Goal: Task Accomplishment & Management: Complete application form

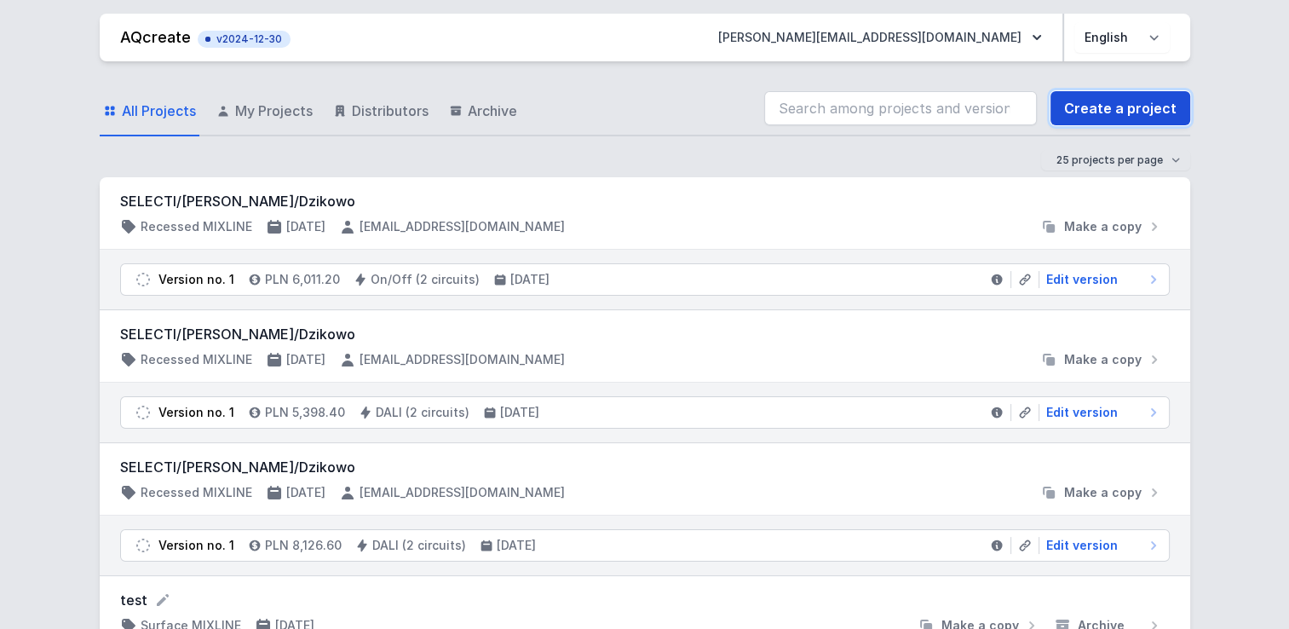
click at [1132, 108] on link "Create a project" at bounding box center [1121, 108] width 140 height 34
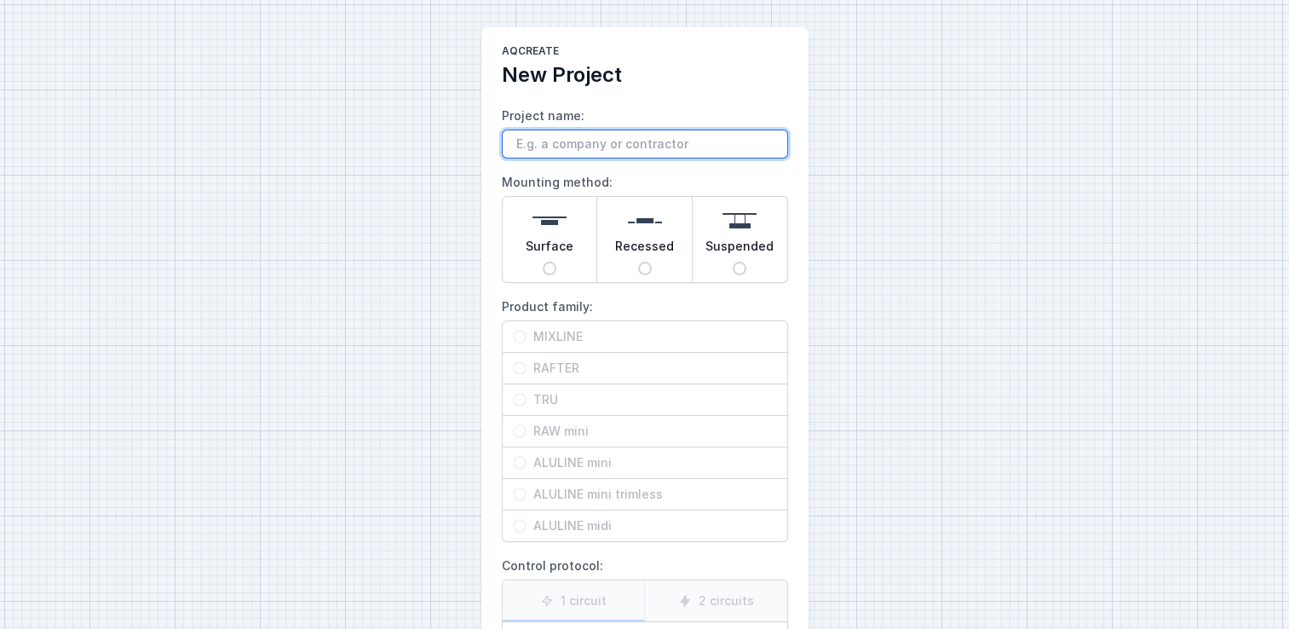
click at [599, 156] on input "Project name:" at bounding box center [645, 144] width 286 height 29
type input "test"
click at [572, 254] on div "Surface" at bounding box center [550, 239] width 95 height 85
click at [556, 262] on input "Surface" at bounding box center [550, 269] width 14 height 14
radio input "true"
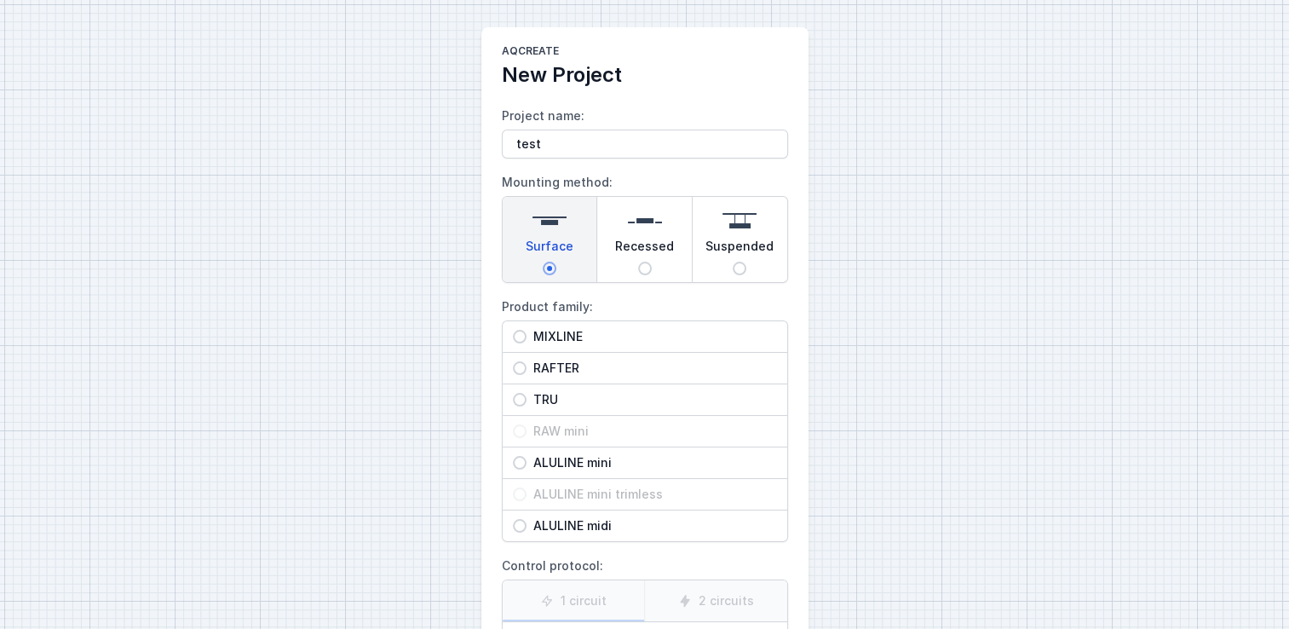
scroll to position [70, 0]
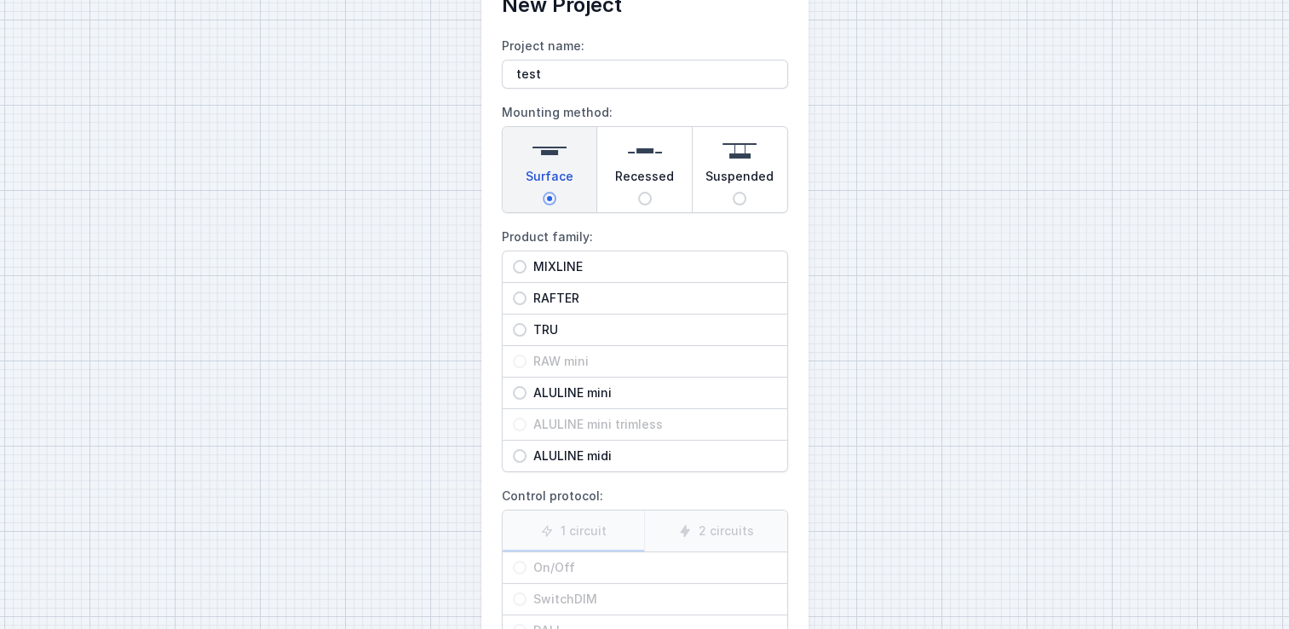
click at [558, 258] on span "MIXLINE" at bounding box center [652, 266] width 251 height 17
click at [527, 260] on input "MIXLINE" at bounding box center [520, 267] width 14 height 14
radio input "true"
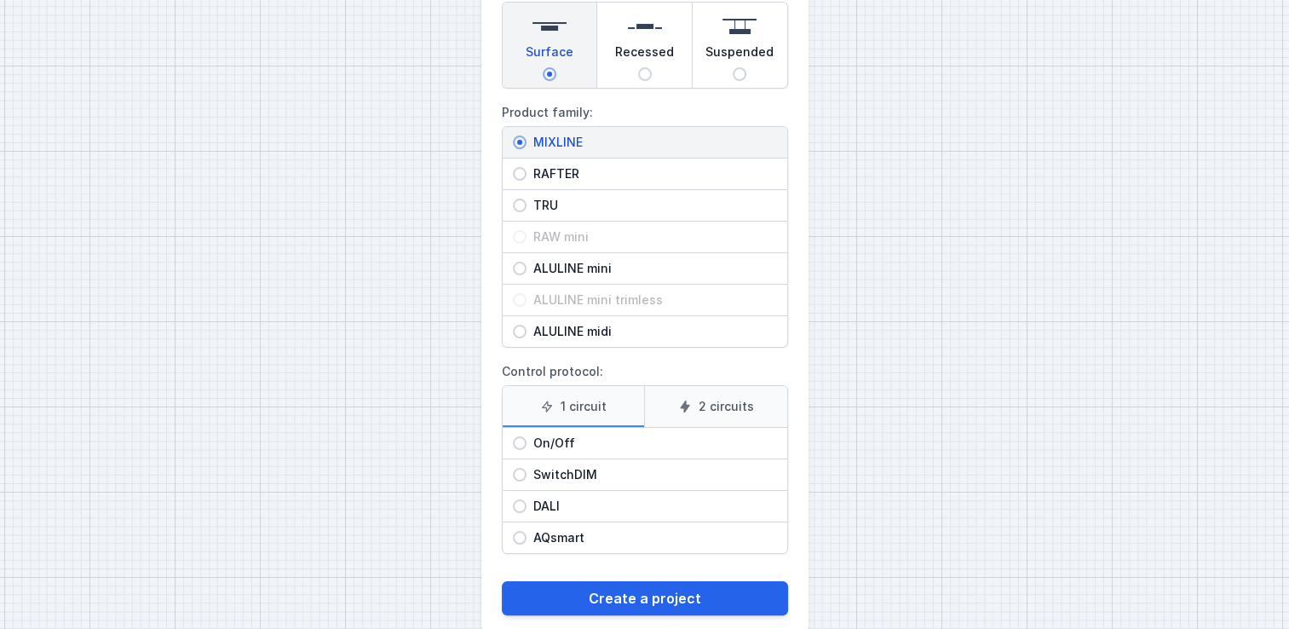
scroll to position [222, 0]
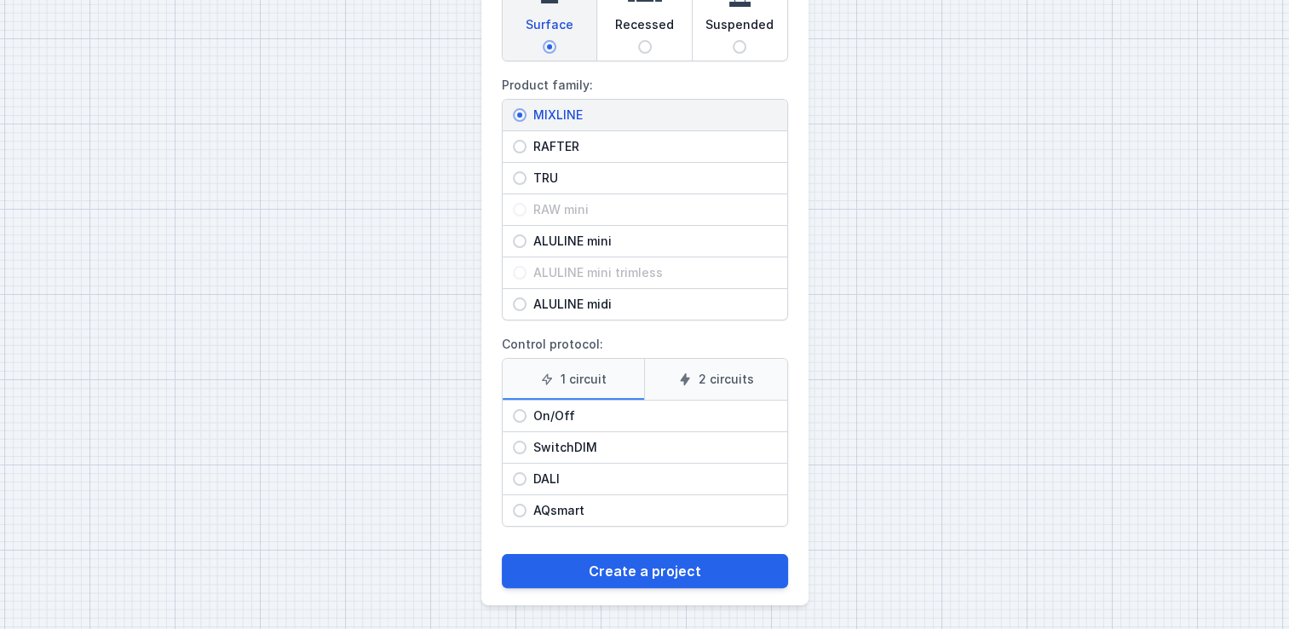
click at [525, 479] on input "DALI" at bounding box center [520, 479] width 14 height 14
radio input "true"
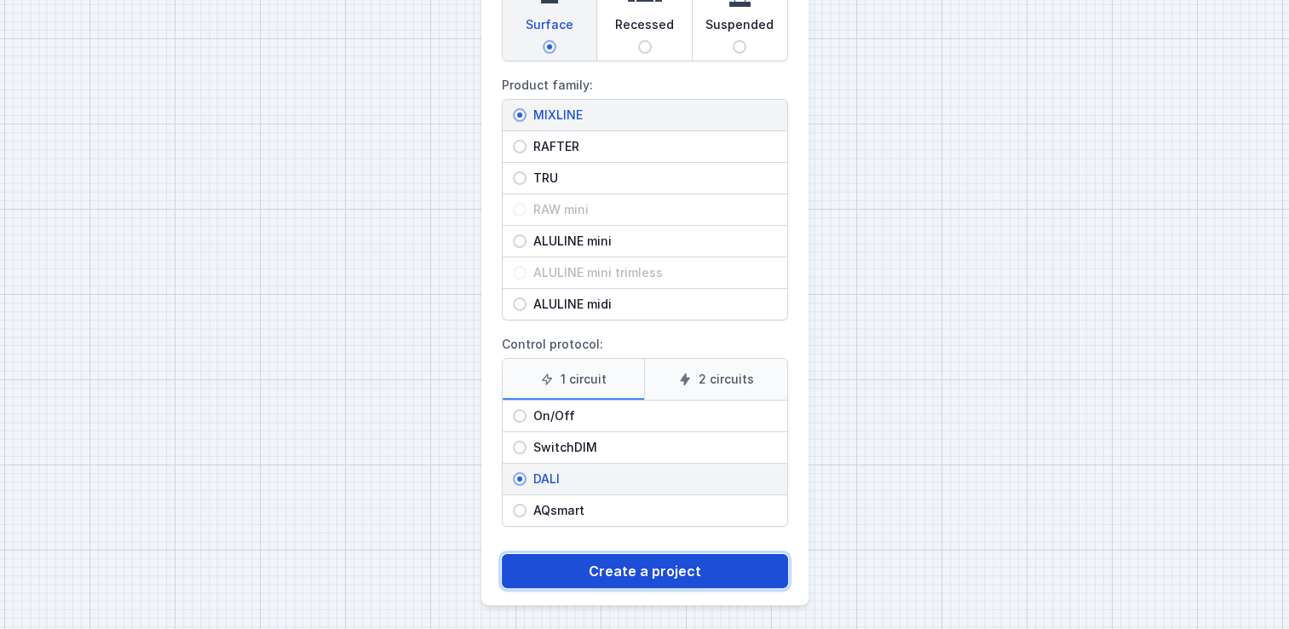
click at [644, 569] on button "Create a project" at bounding box center [645, 571] width 286 height 34
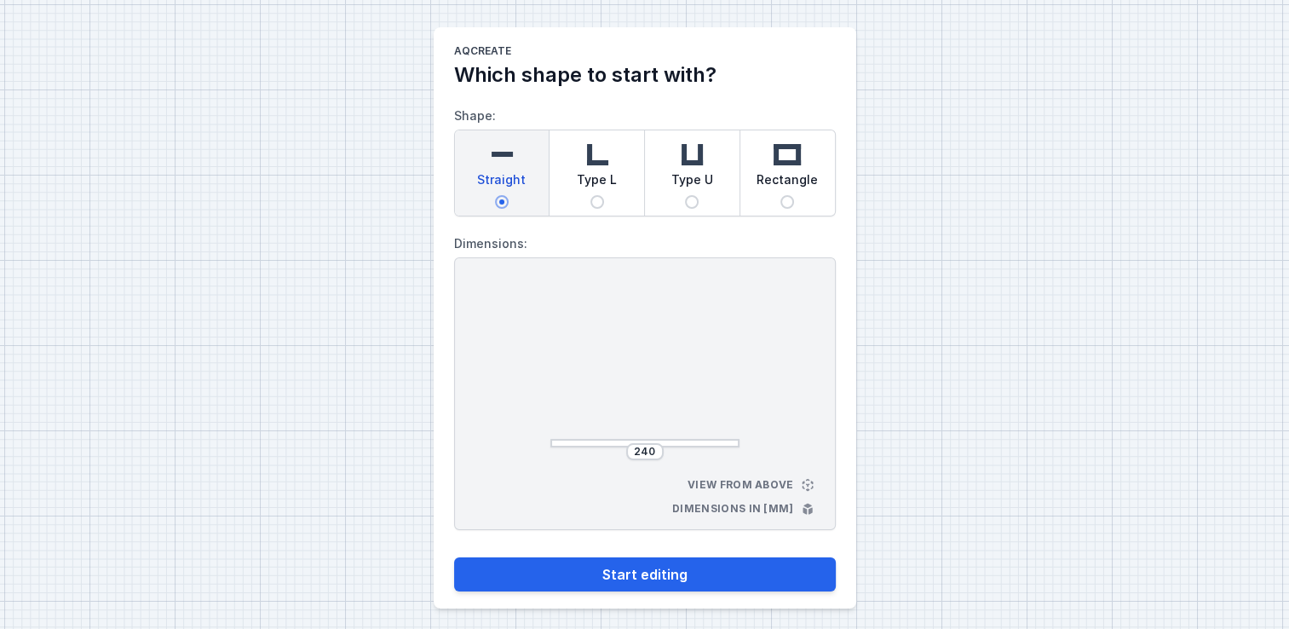
click at [624, 162] on div "Type L" at bounding box center [597, 172] width 95 height 85
click at [604, 195] on input "Type L" at bounding box center [597, 202] width 14 height 14
radio input "true"
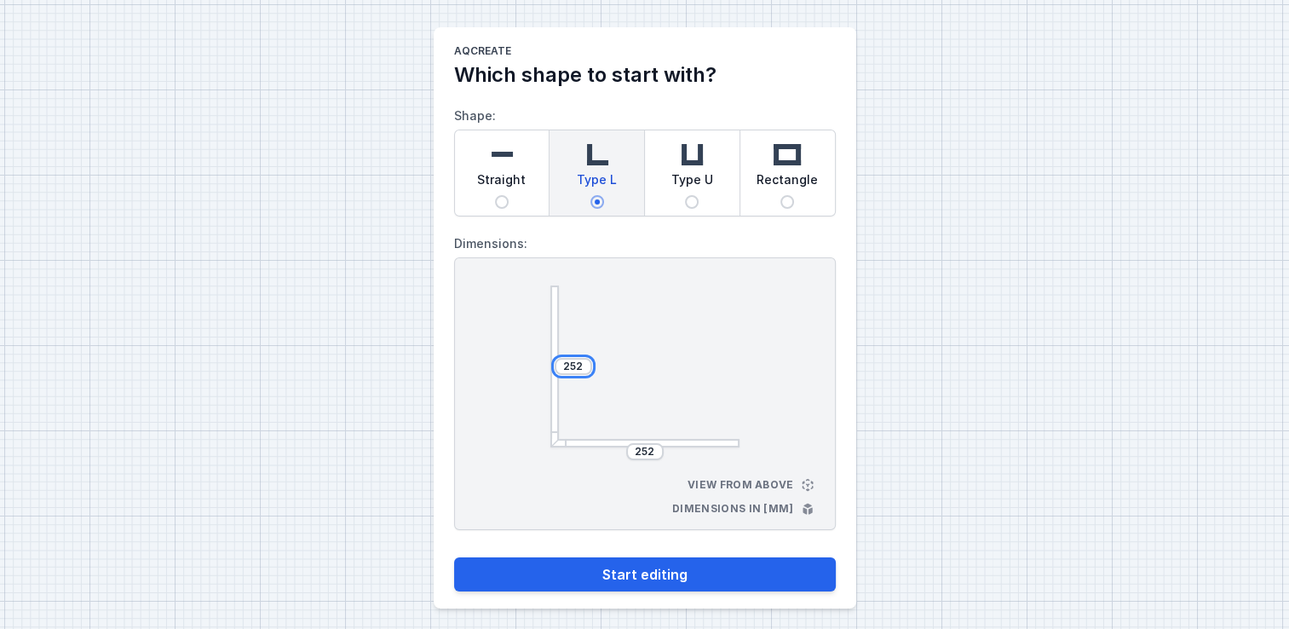
click at [582, 369] on input "252" at bounding box center [573, 367] width 27 height 14
type input "2520"
click at [651, 450] on input "252" at bounding box center [644, 452] width 27 height 14
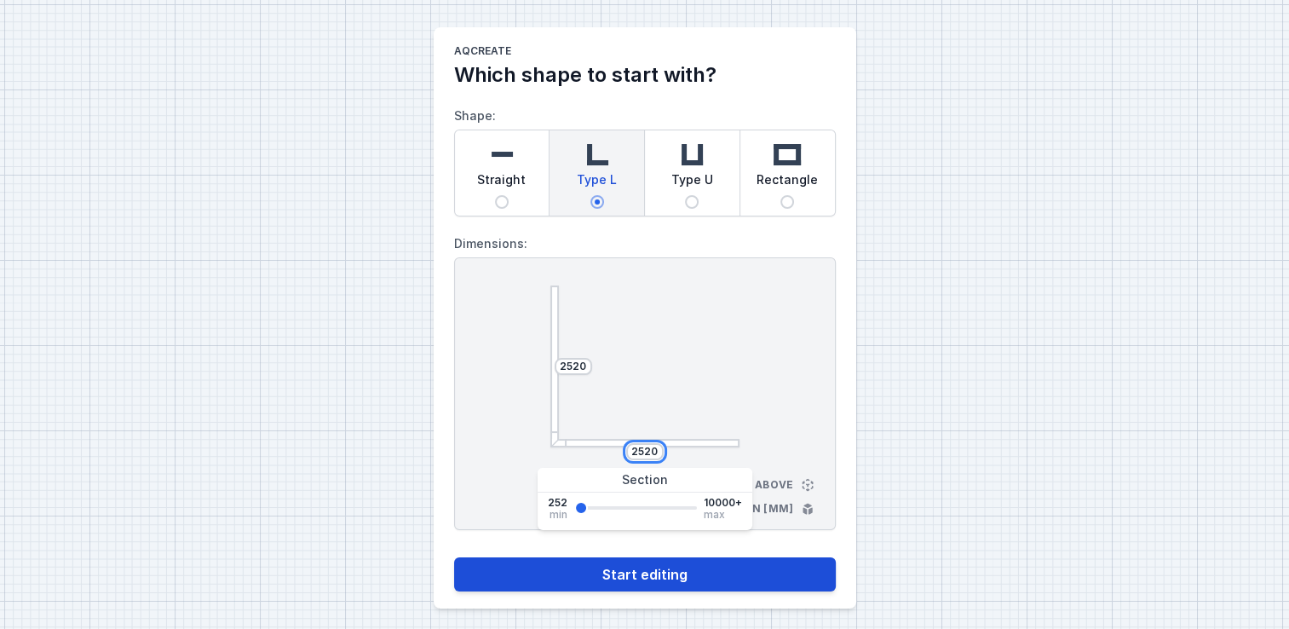
type input "2520"
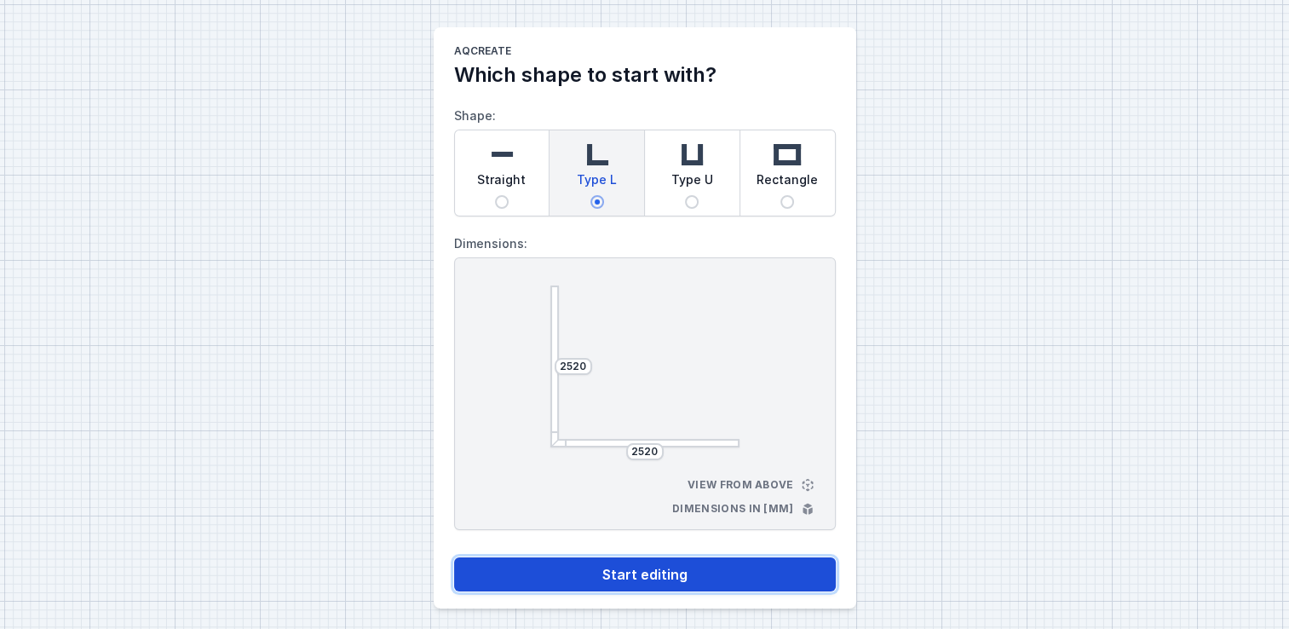
click at [661, 588] on button "Start editing" at bounding box center [645, 574] width 382 height 34
select select "4"
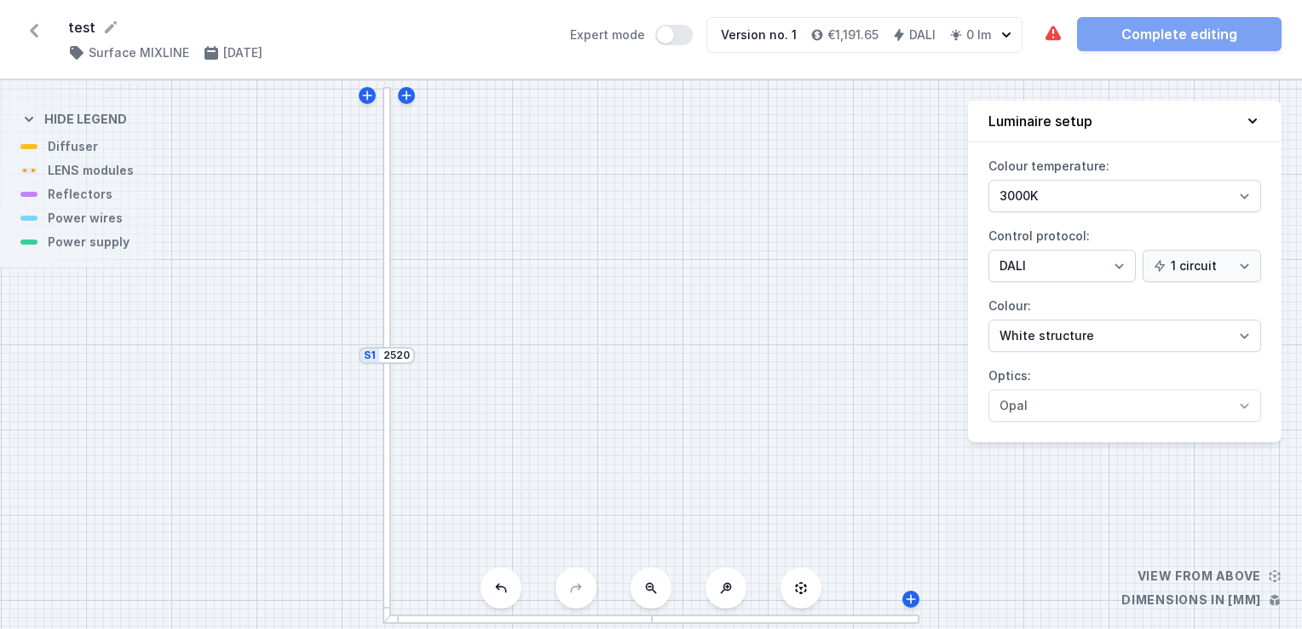
click at [385, 183] on div at bounding box center [387, 221] width 9 height 268
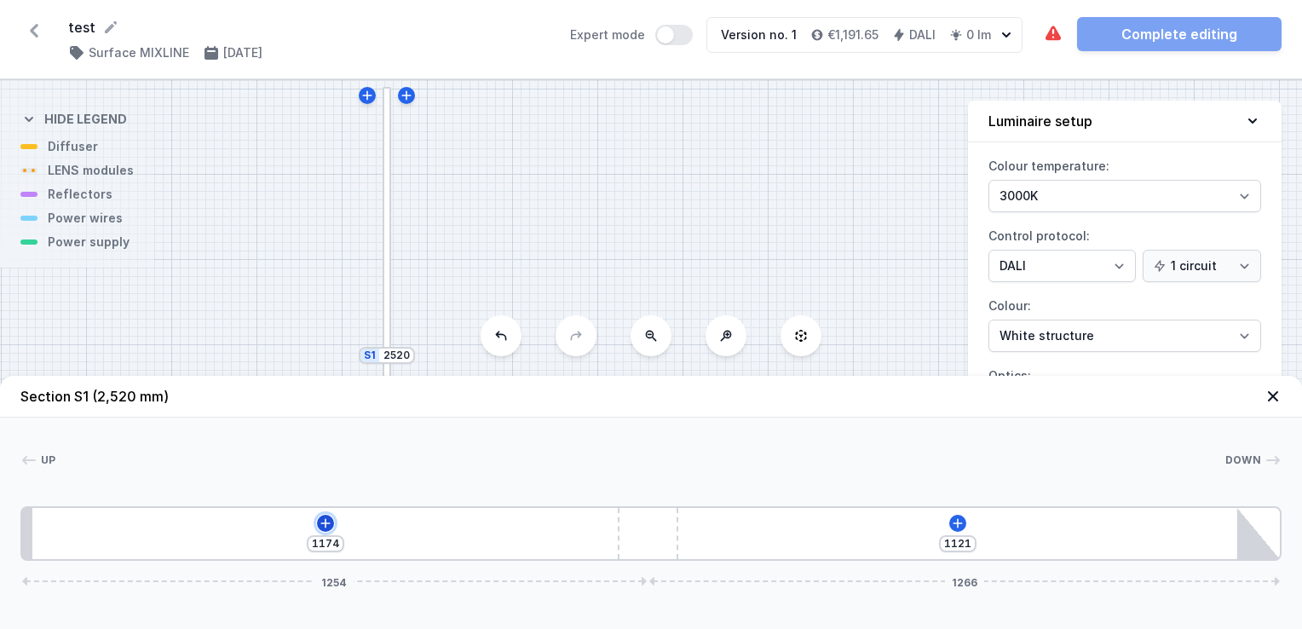
click at [321, 523] on icon at bounding box center [324, 522] width 9 height 9
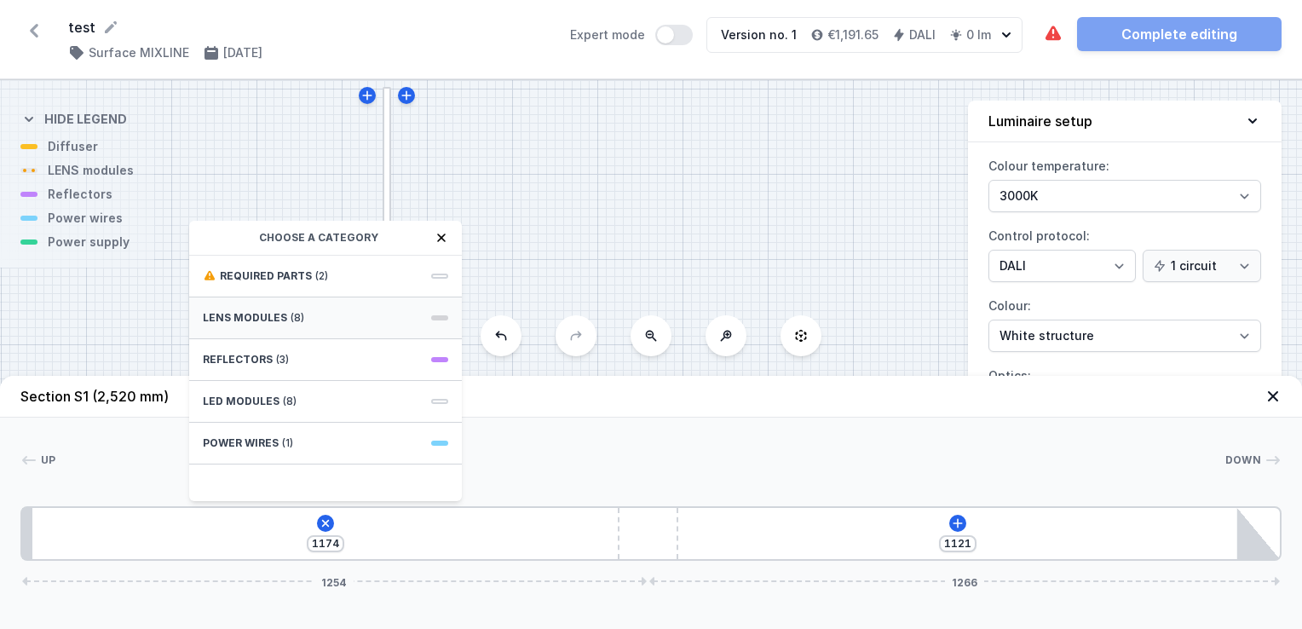
click at [279, 309] on div "LENS modules (8)" at bounding box center [325, 318] width 273 height 42
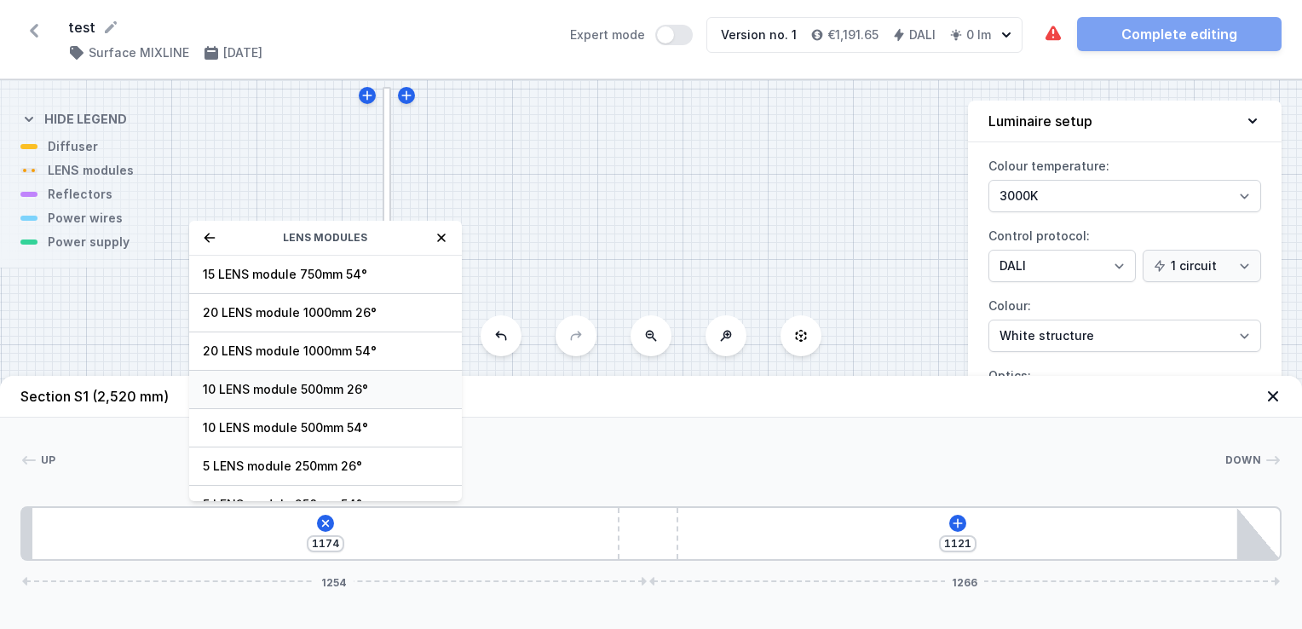
click at [262, 388] on span "10 LENS module 500mm 26°" at bounding box center [325, 389] width 245 height 17
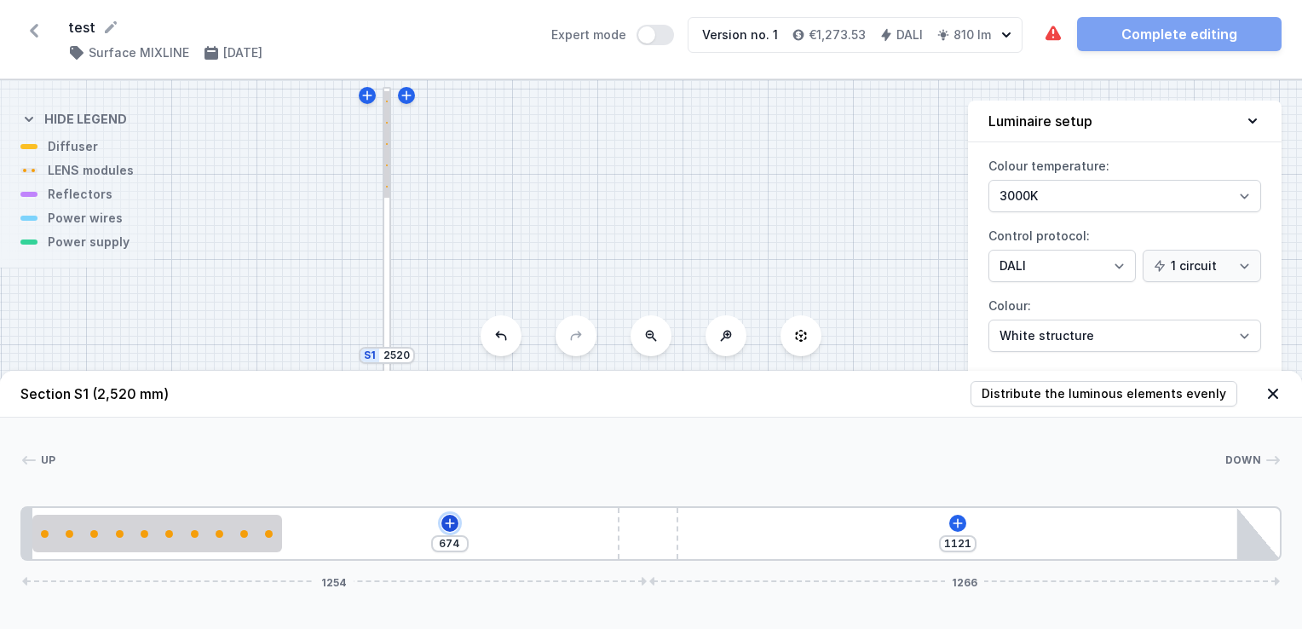
click at [443, 527] on icon at bounding box center [450, 523] width 14 height 14
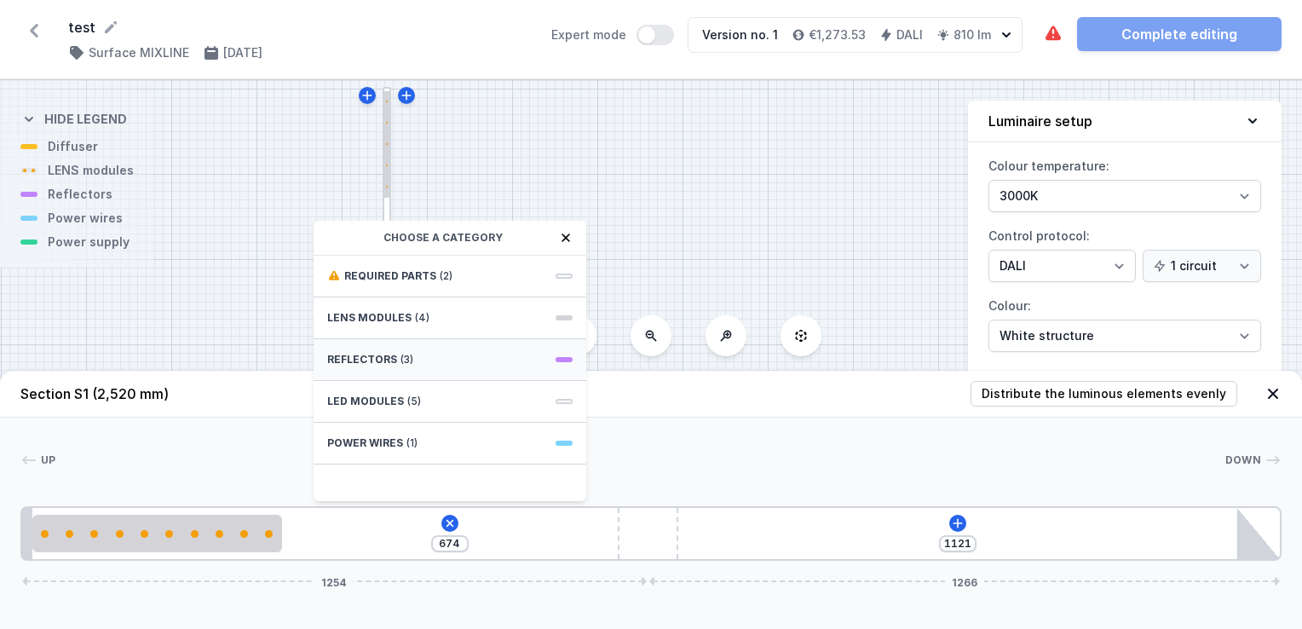
click at [346, 356] on span "Reflectors" at bounding box center [362, 360] width 70 height 14
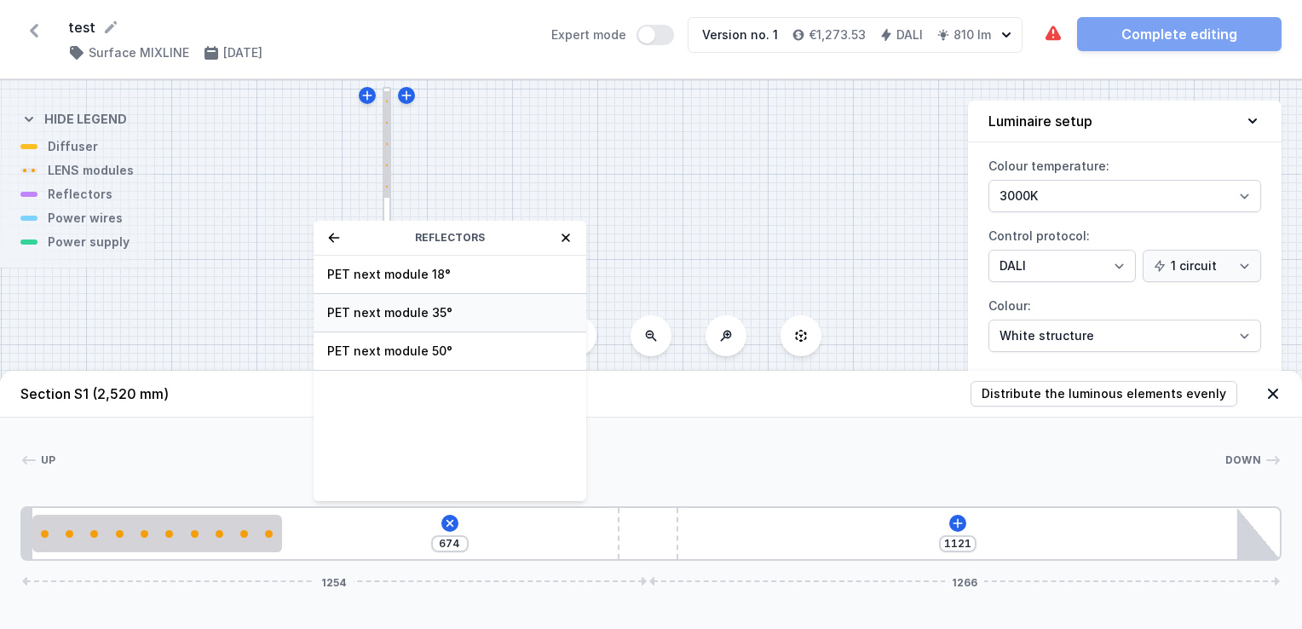
click at [351, 305] on span "PET next module 35°" at bounding box center [449, 312] width 245 height 17
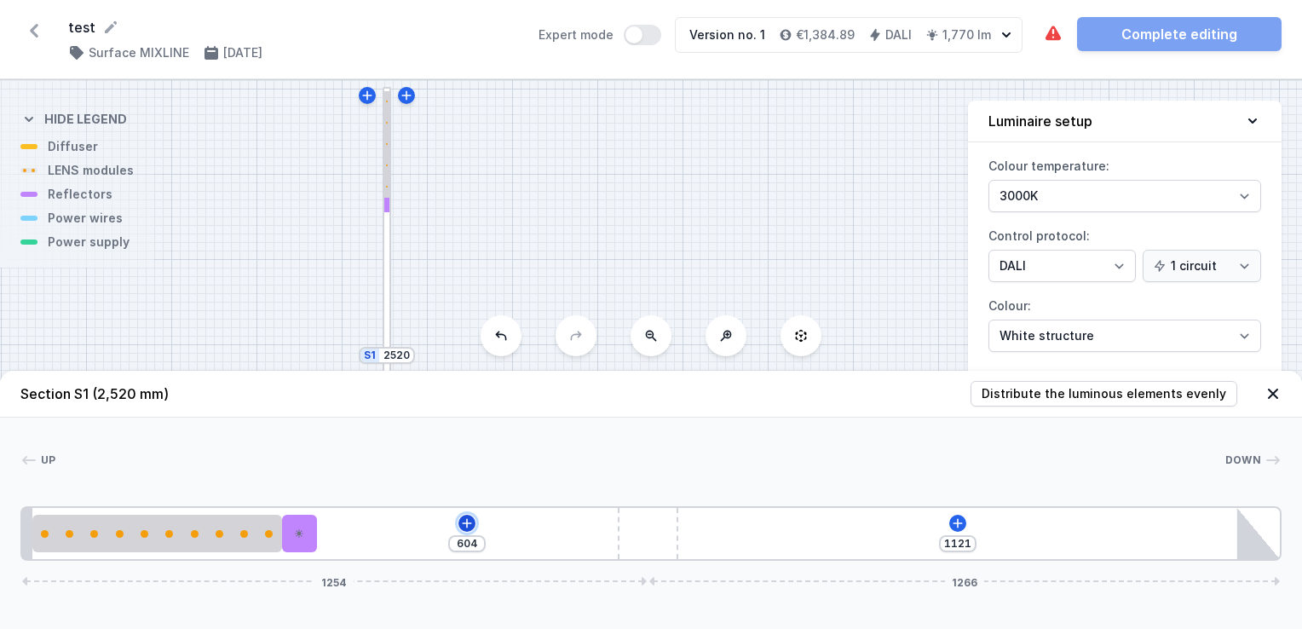
click at [467, 527] on icon at bounding box center [467, 522] width 9 height 9
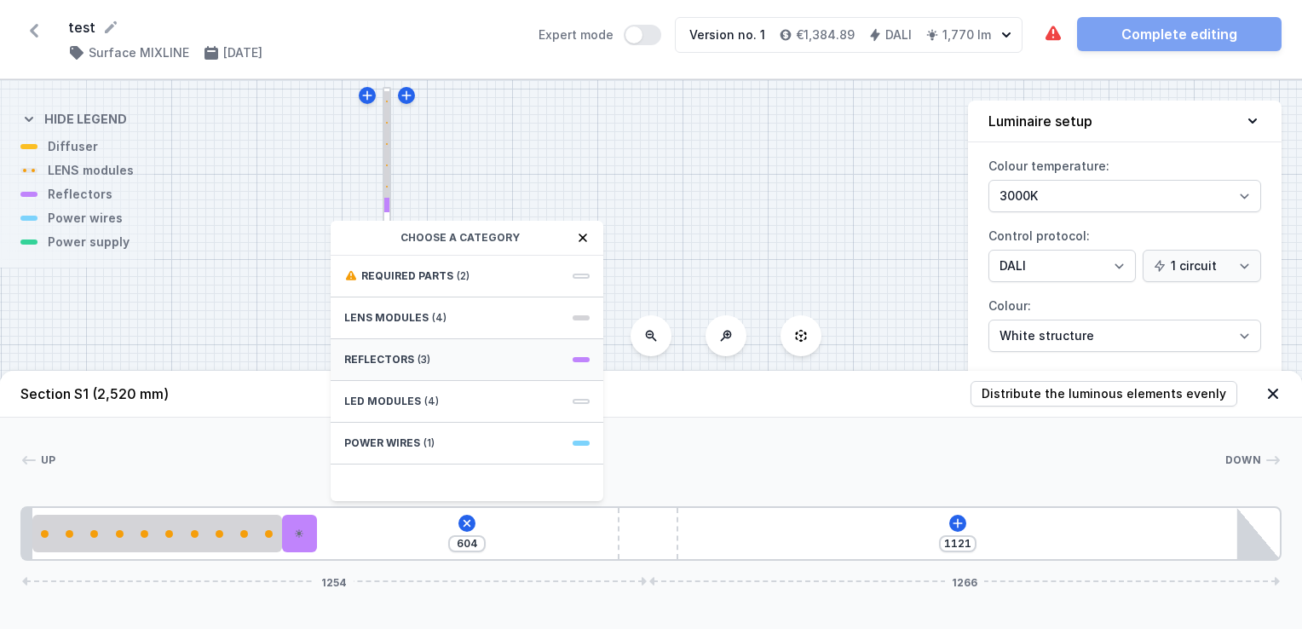
click at [426, 362] on span "(3)" at bounding box center [424, 360] width 13 height 14
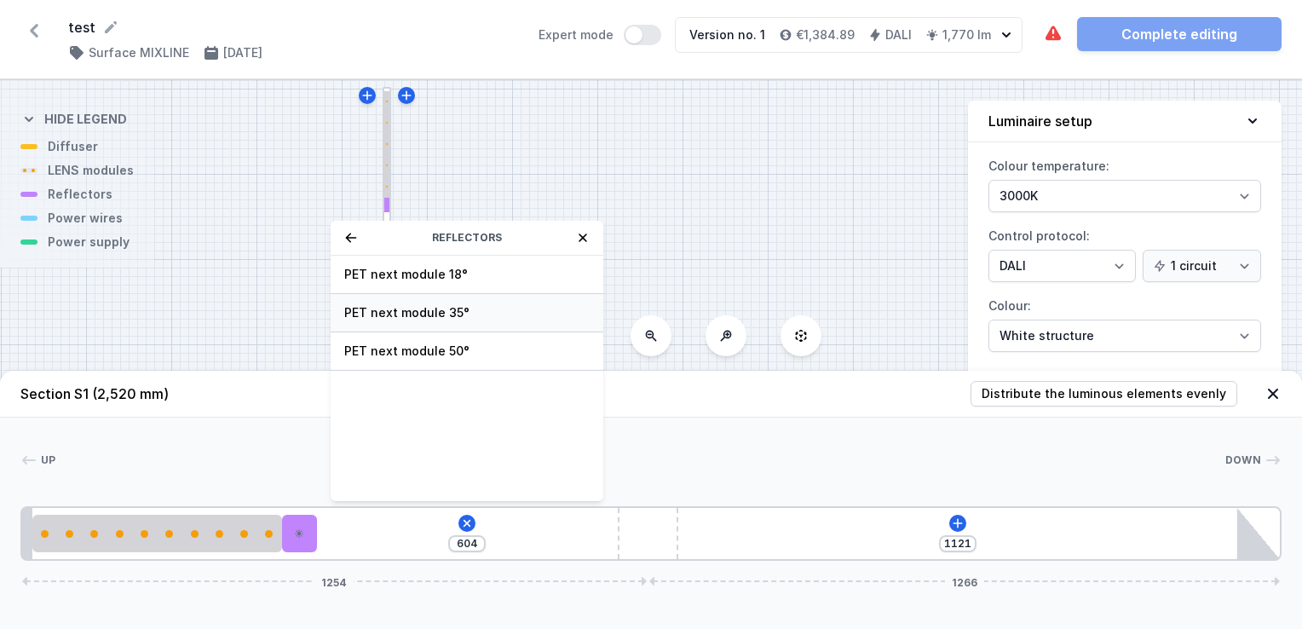
click at [405, 319] on span "PET next module 35°" at bounding box center [466, 312] width 245 height 17
type input "534"
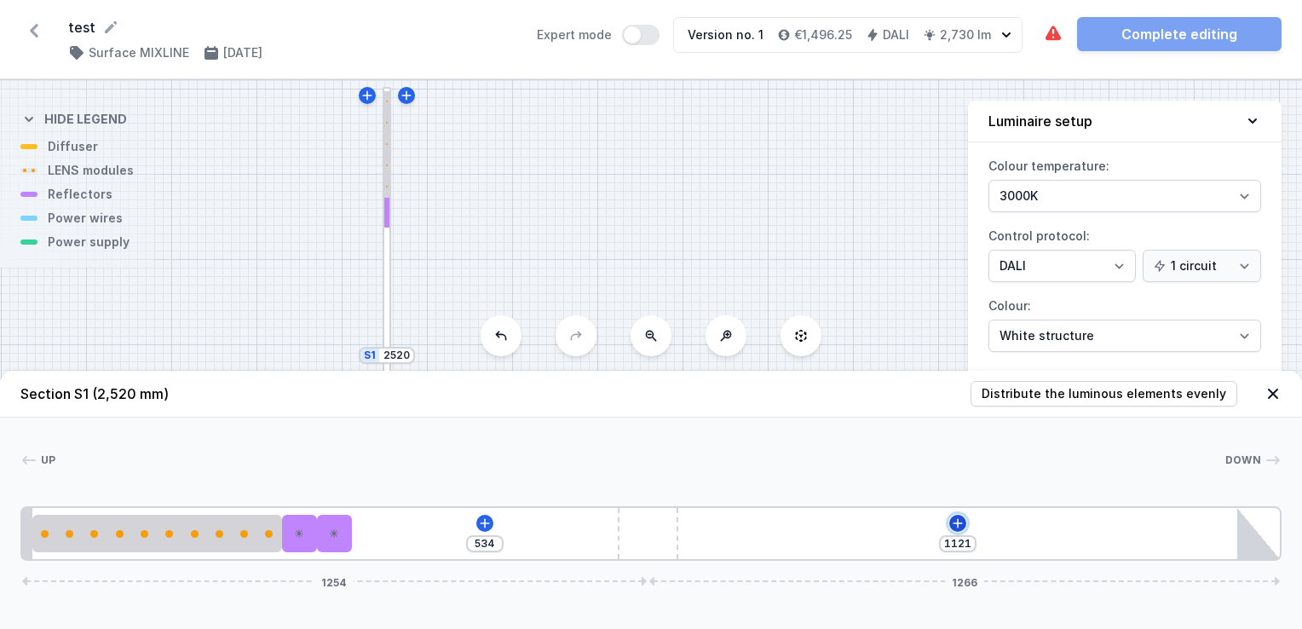
click at [953, 517] on icon at bounding box center [958, 523] width 14 height 14
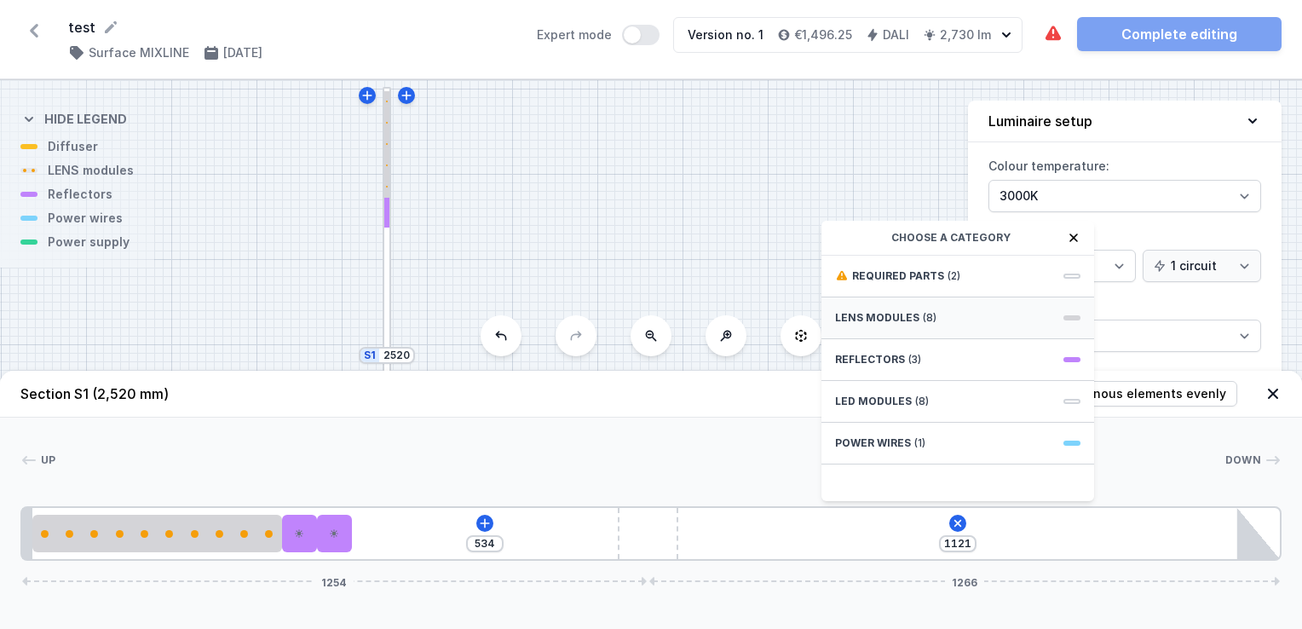
click at [884, 322] on span "LENS modules" at bounding box center [877, 318] width 84 height 14
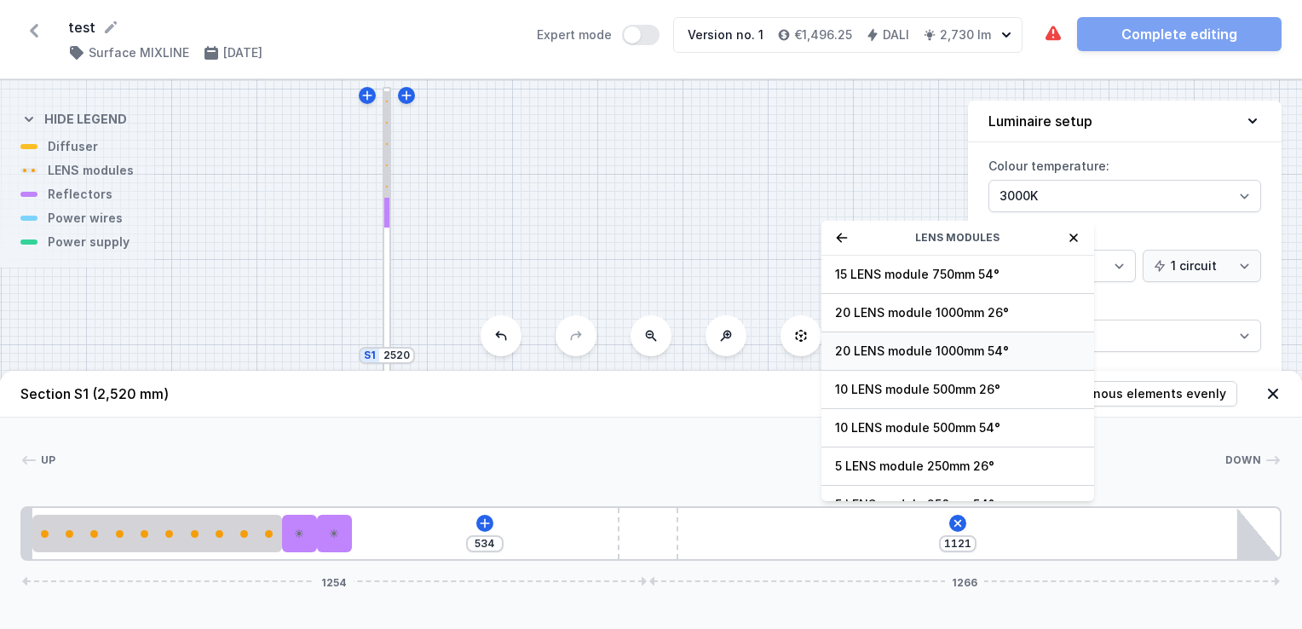
click at [870, 346] on span "20 LENS module 1000mm 54°" at bounding box center [957, 351] width 245 height 17
type input "121"
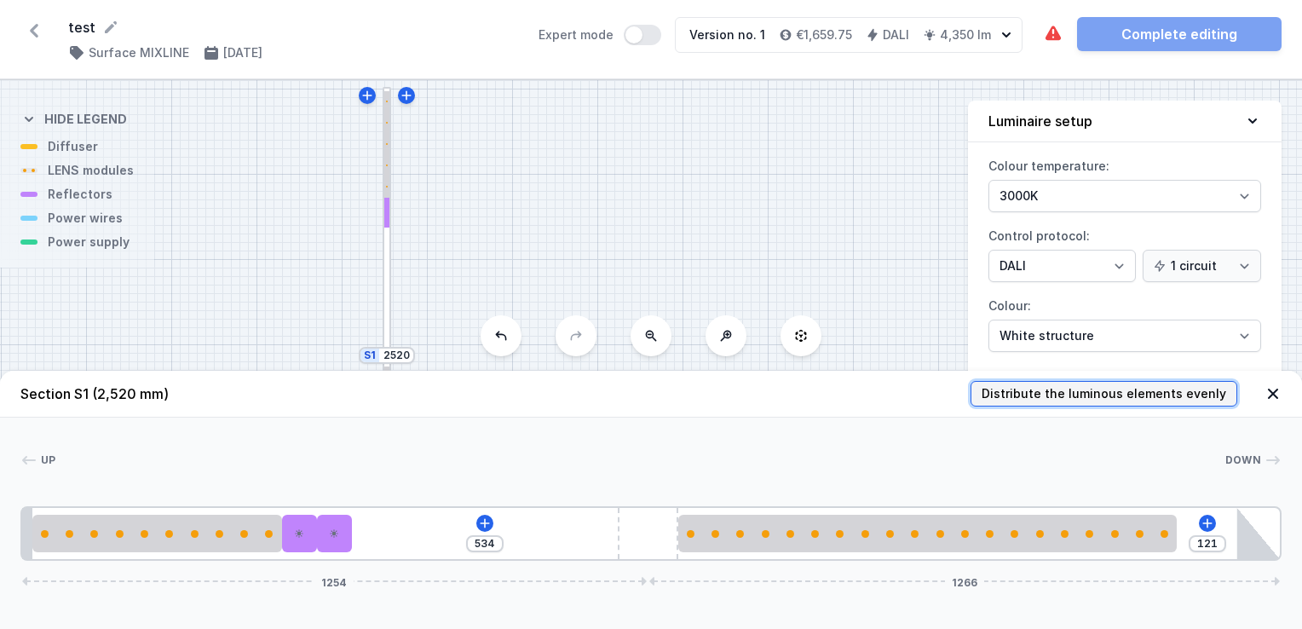
click at [1016, 406] on button "Distribute the luminous elements evenly" at bounding box center [1104, 394] width 267 height 26
type input "26"
type input "91"
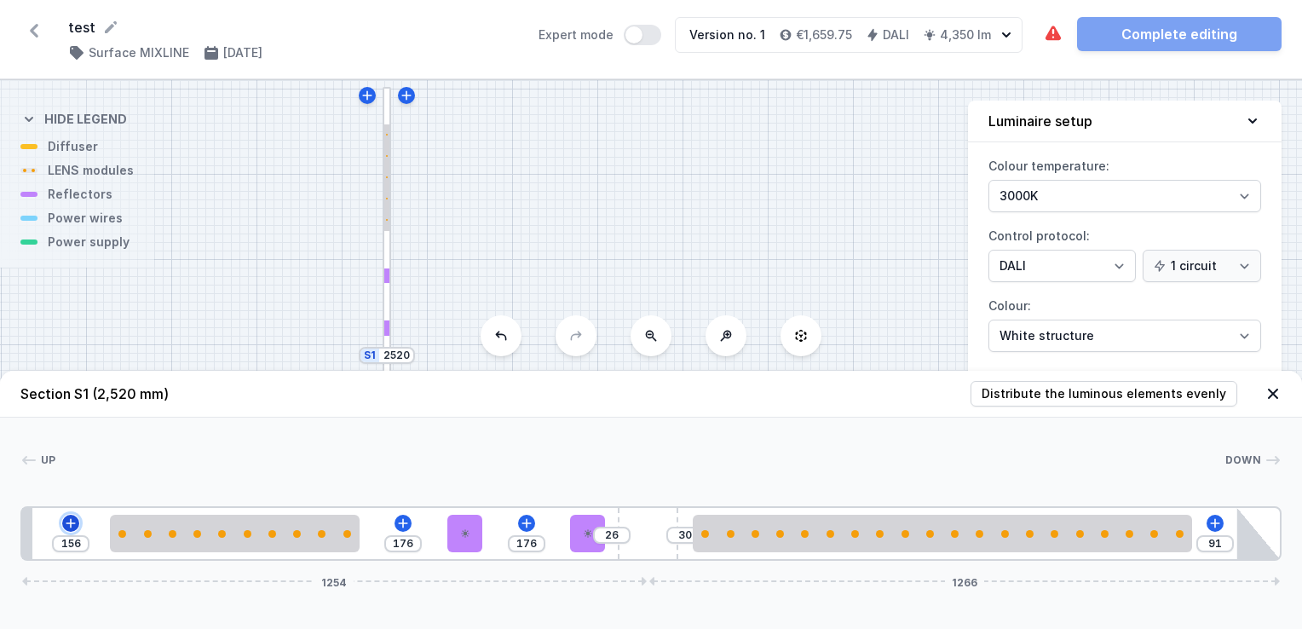
click at [71, 522] on icon at bounding box center [70, 522] width 9 height 9
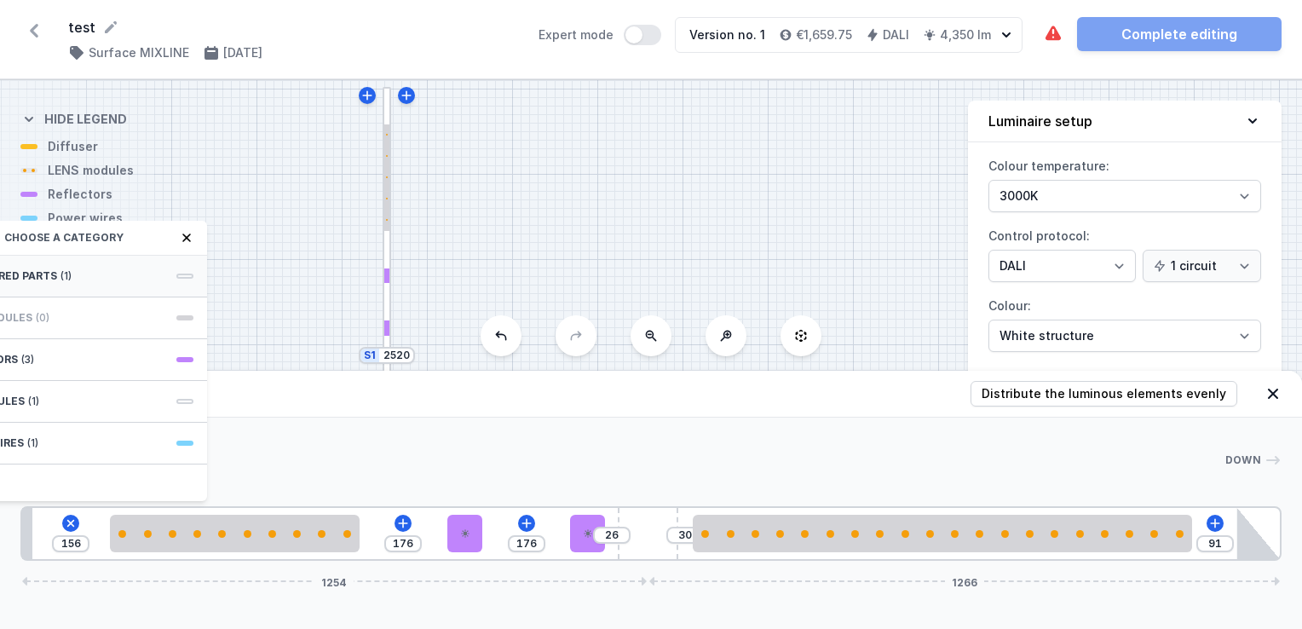
click at [37, 269] on span "Required parts" at bounding box center [11, 276] width 92 height 14
click at [47, 279] on span "Hole for power supply cable" at bounding box center [70, 274] width 245 height 17
type input "76"
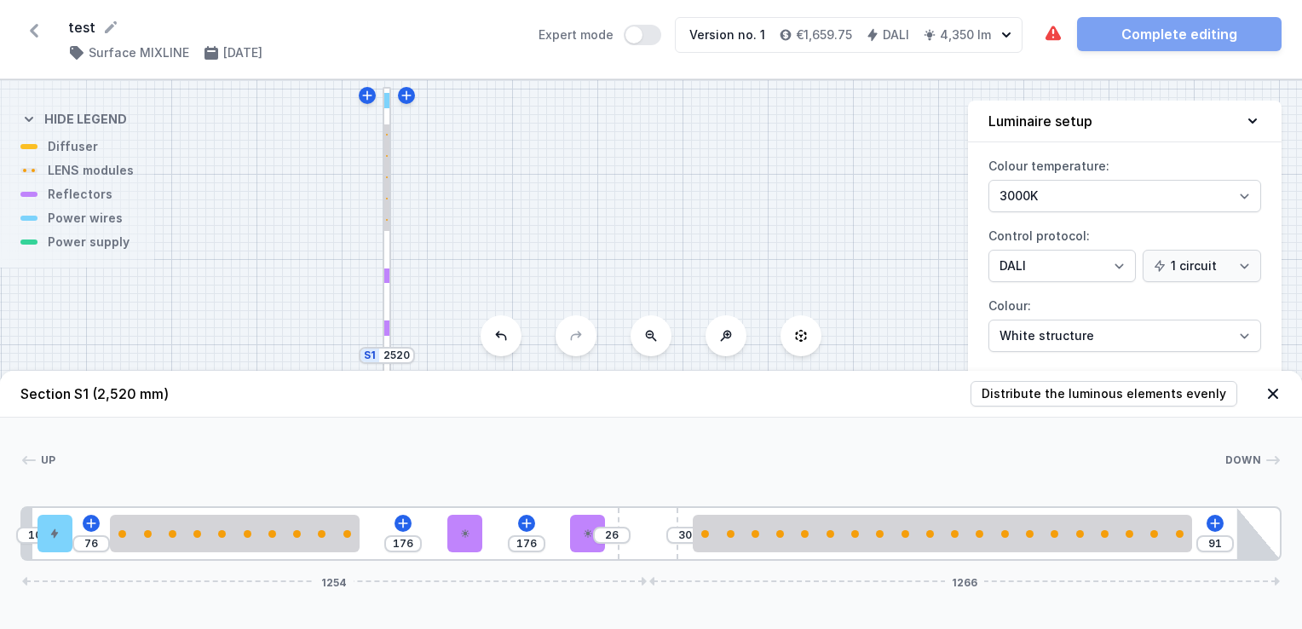
click at [393, 520] on div "10 76 176 176 26 30 91 1254 1266" at bounding box center [650, 533] width 1261 height 55
click at [392, 521] on div "10 76 176 176 26 30 91 1254 1266" at bounding box center [650, 533] width 1261 height 55
click at [397, 523] on icon at bounding box center [403, 523] width 14 height 14
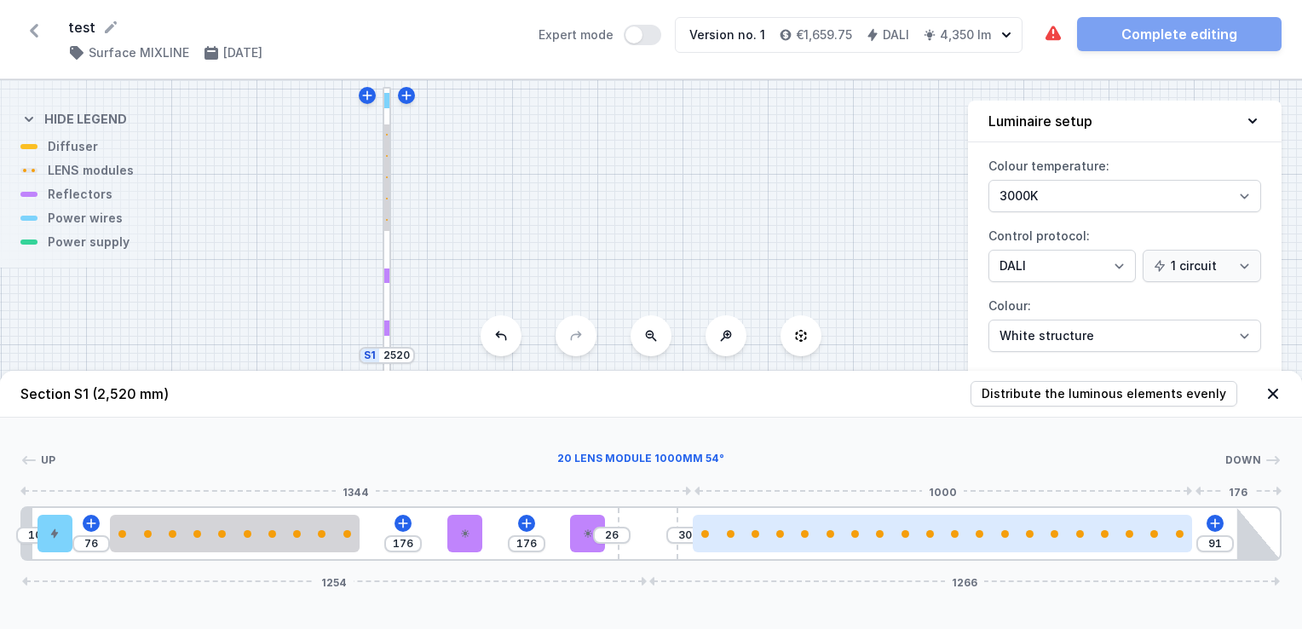
click at [778, 539] on div at bounding box center [942, 533] width 499 height 37
select select "2680"
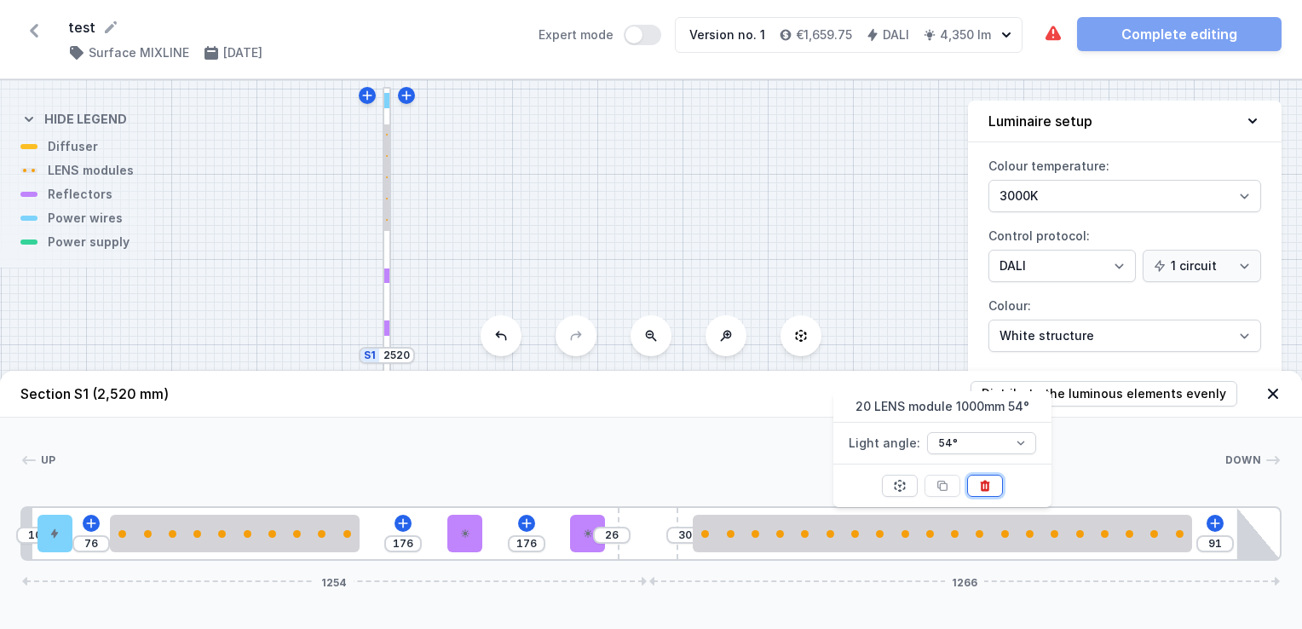
click at [975, 482] on button at bounding box center [985, 486] width 36 height 22
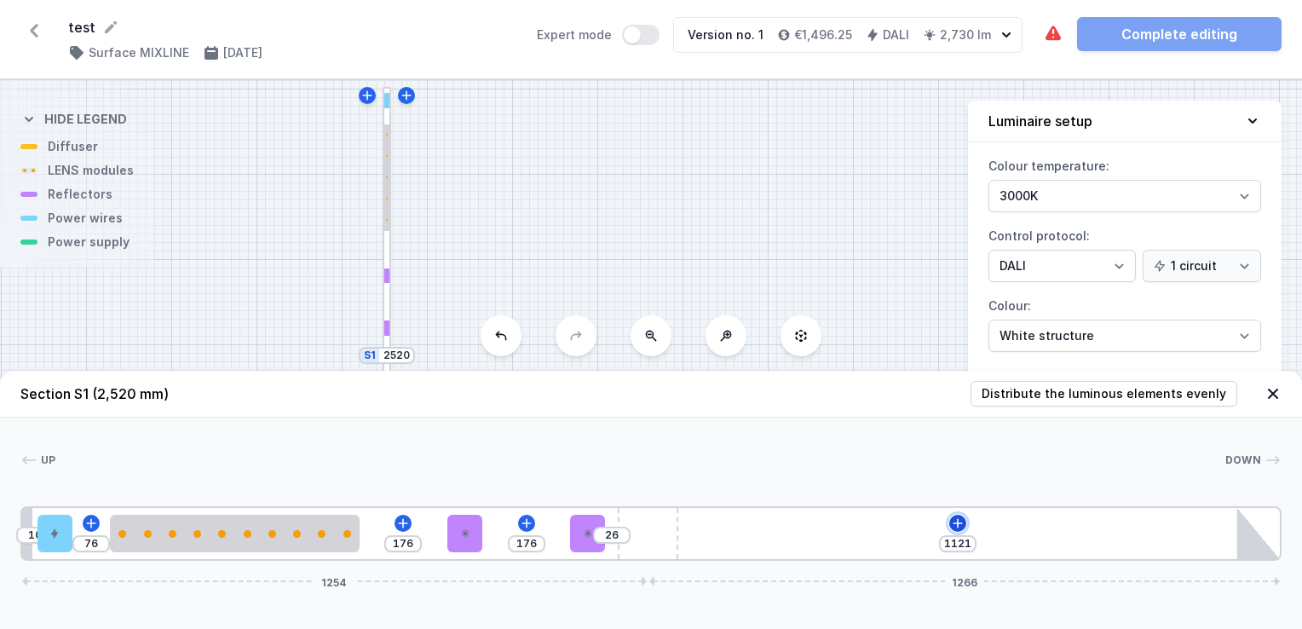
click at [950, 526] on button at bounding box center [957, 523] width 17 height 17
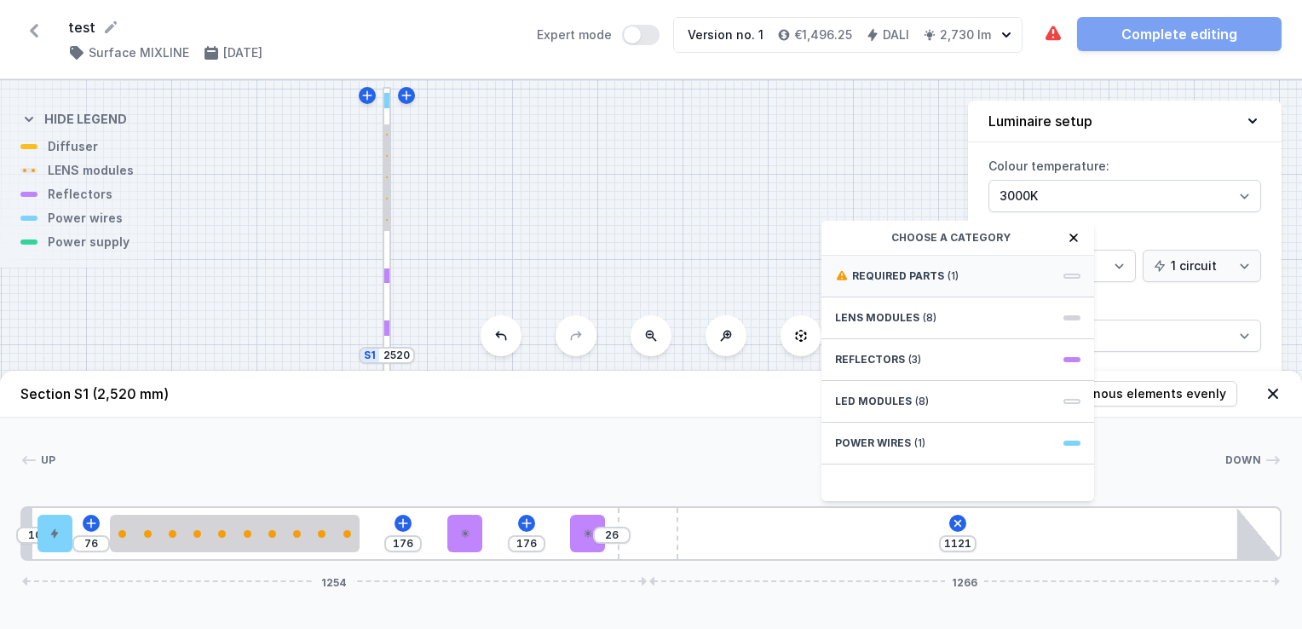
click at [886, 284] on div "Required parts (1)" at bounding box center [957, 277] width 273 height 42
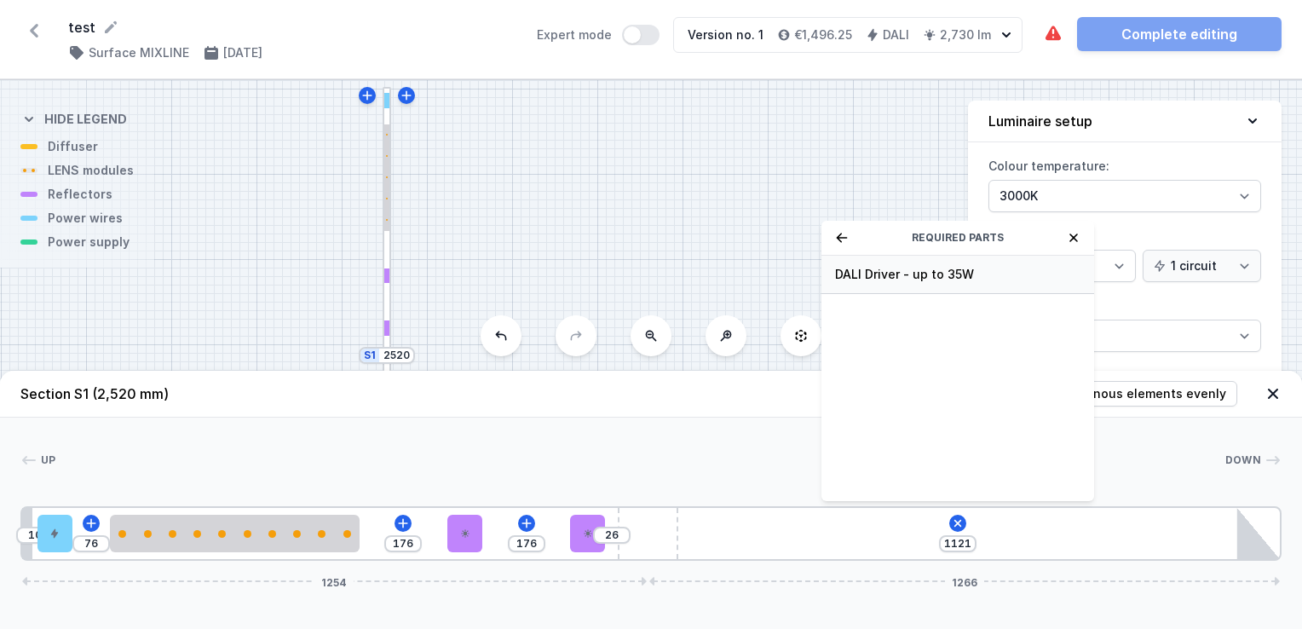
click at [869, 279] on span "DALI Driver - up to 35W" at bounding box center [957, 274] width 245 height 17
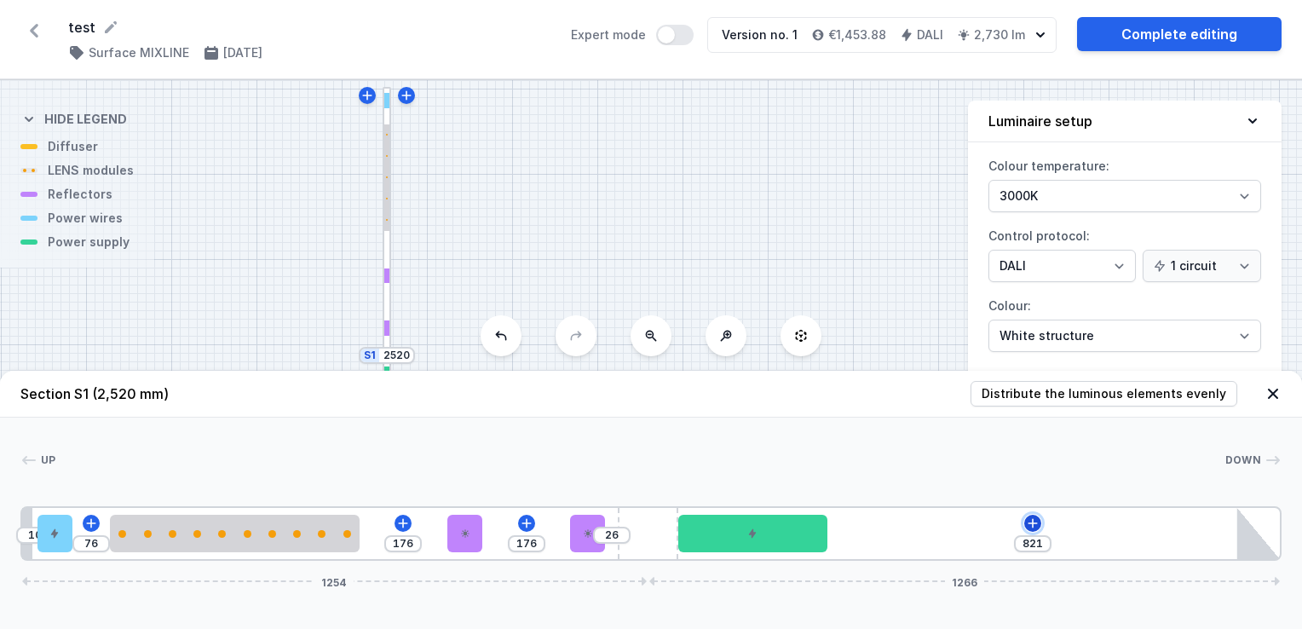
click at [1024, 526] on button at bounding box center [1032, 523] width 17 height 17
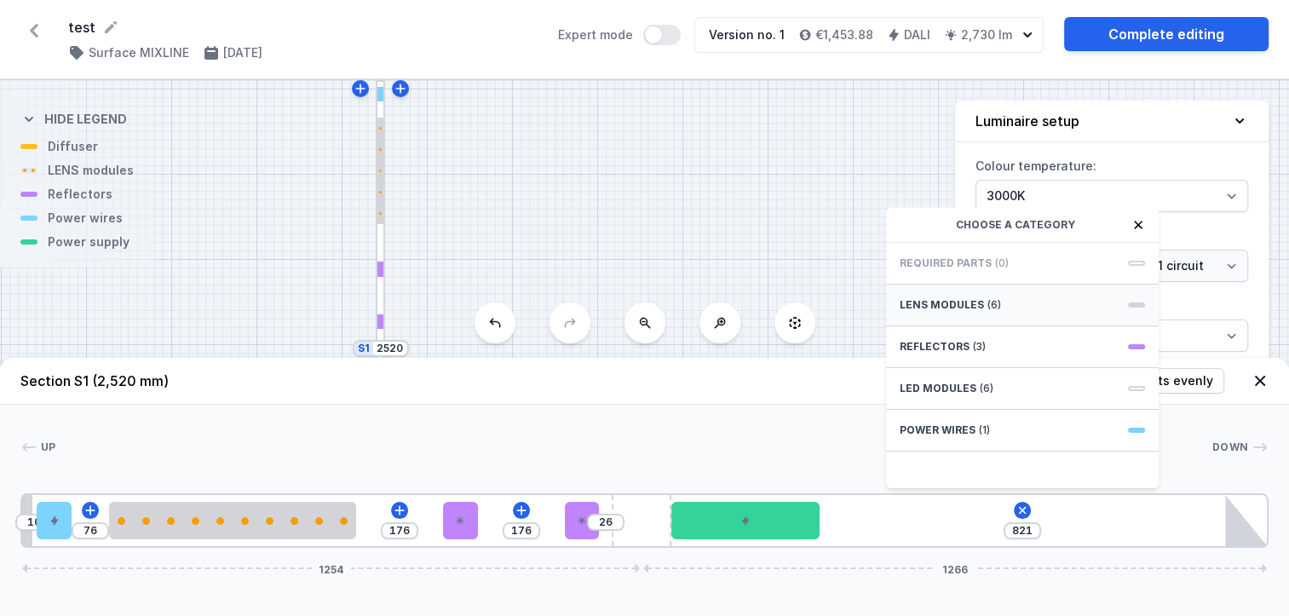
click at [971, 325] on div "LENS modules (6)" at bounding box center [1022, 306] width 273 height 42
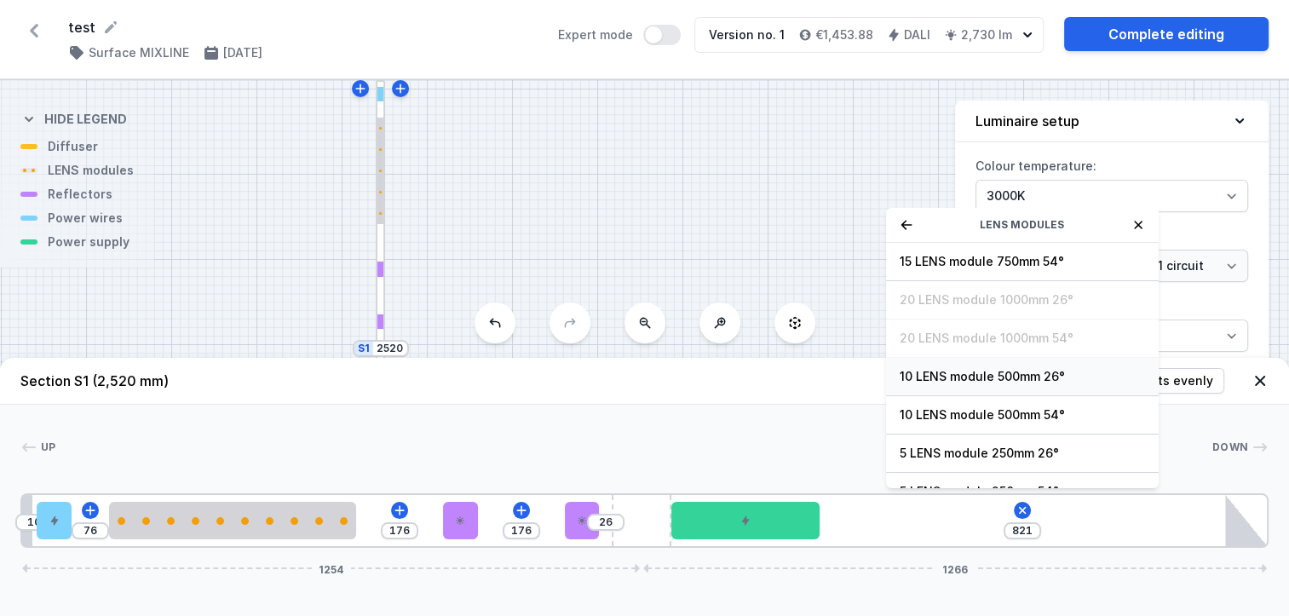
click at [953, 385] on span "10 LENS module 500mm 26°" at bounding box center [1022, 376] width 245 height 17
type input "321"
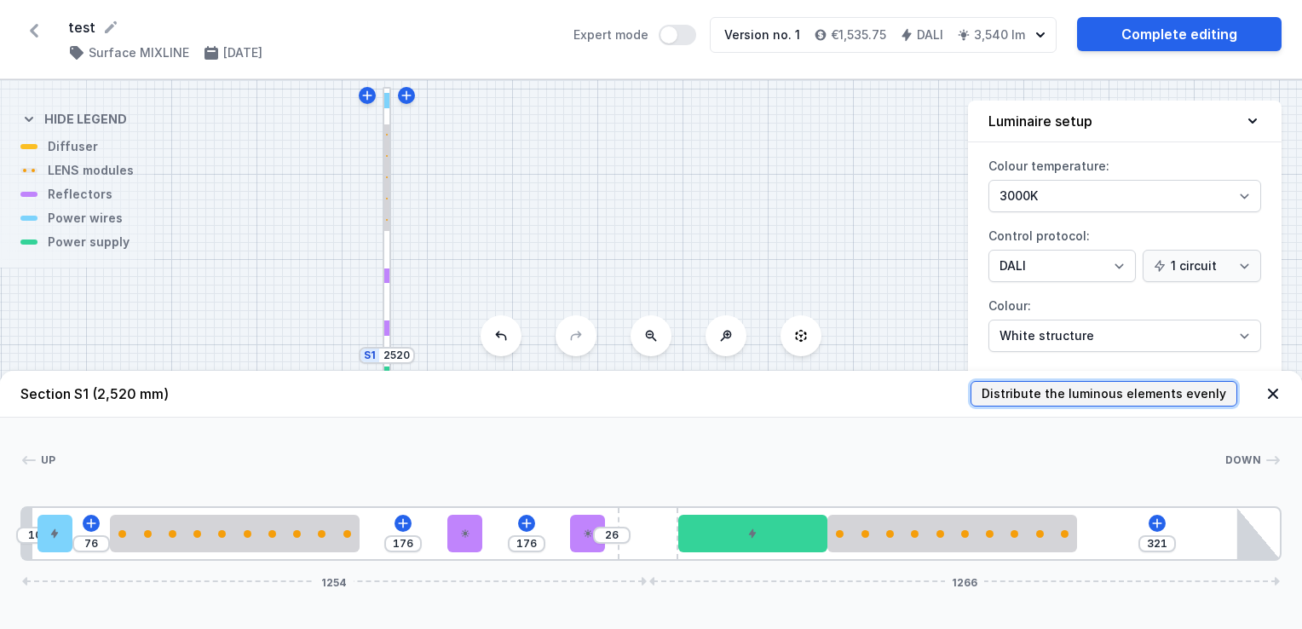
click at [1075, 406] on button "Distribute the luminous elements evenly" at bounding box center [1104, 394] width 267 height 26
type input "72"
type input "191"
type input "176"
type input "276"
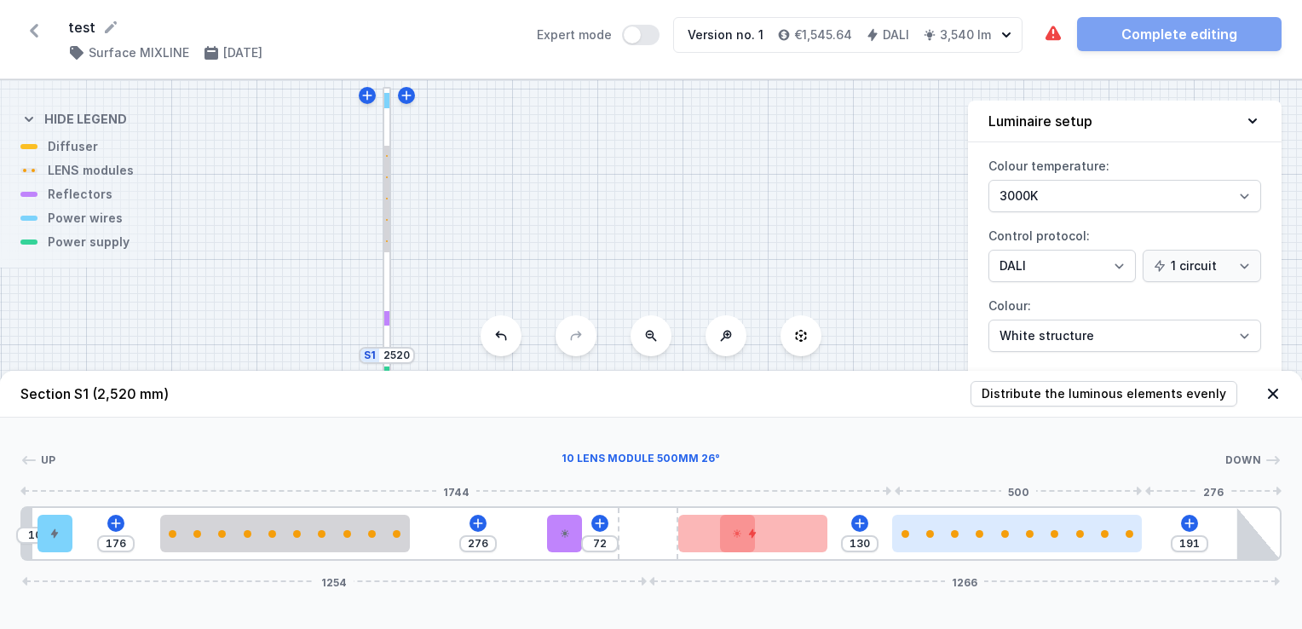
type input "231"
type input "90"
click at [990, 544] on div at bounding box center [998, 533] width 250 height 37
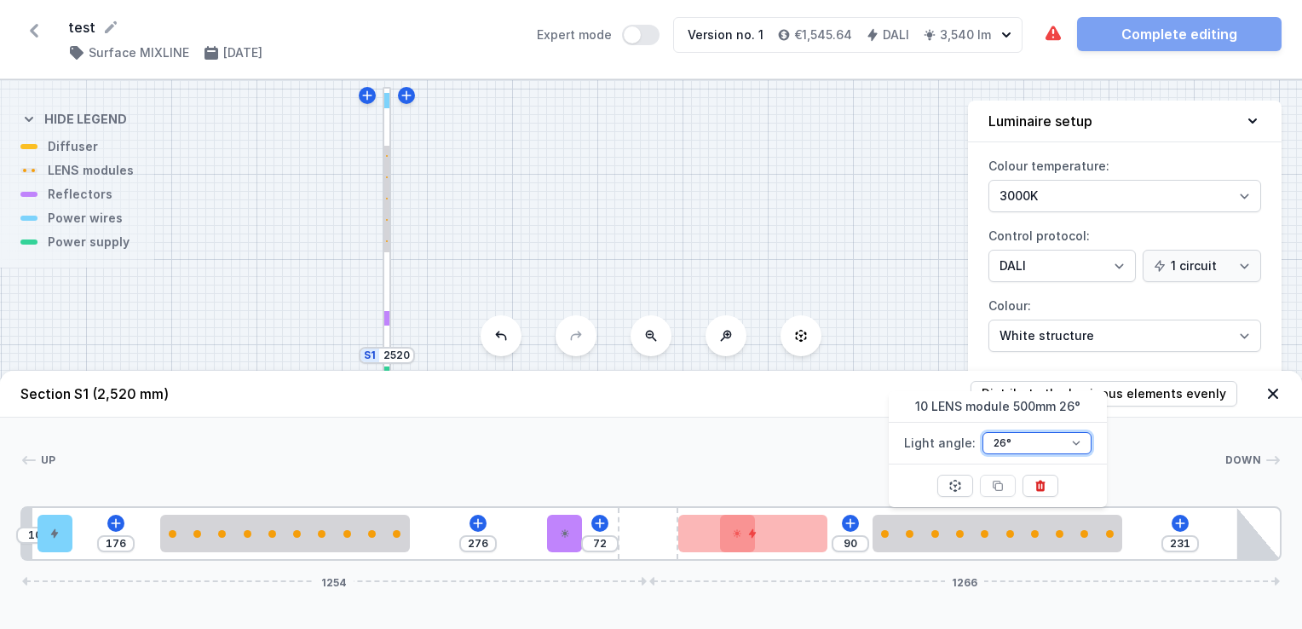
click at [1017, 445] on select "26° 54°" at bounding box center [1036, 443] width 109 height 22
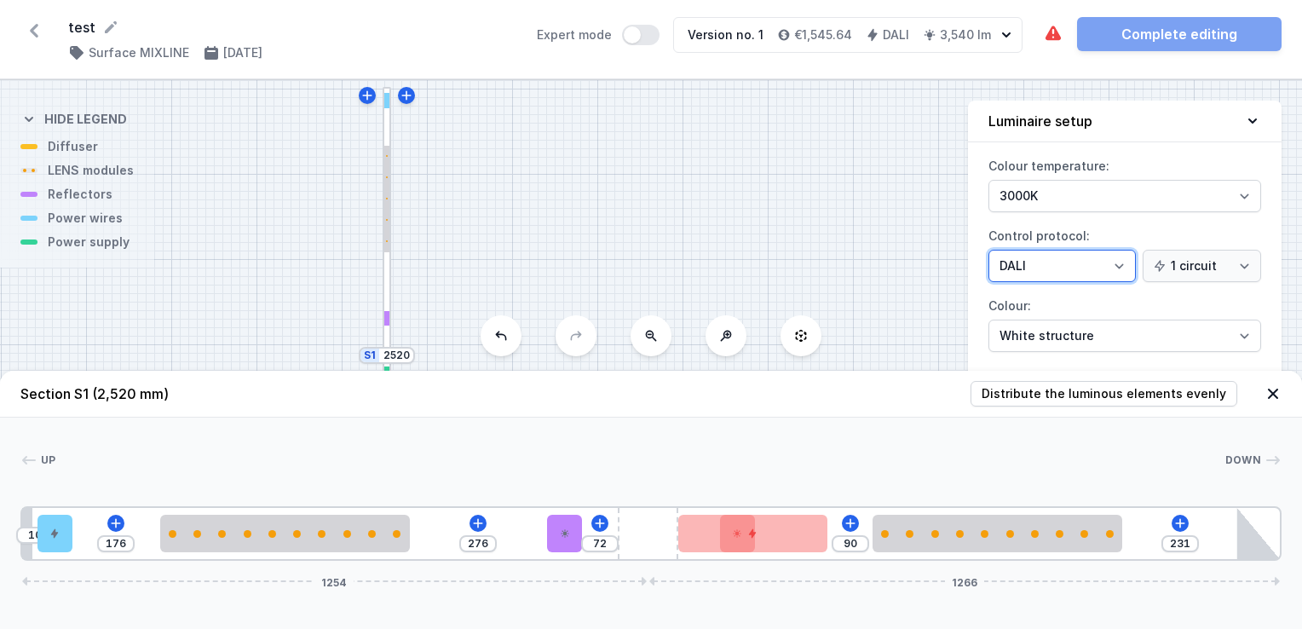
click at [1109, 262] on select "On/Off SwitchDIM DALI AQsmart" at bounding box center [1061, 266] width 147 height 32
select select "3"
click at [988, 250] on select "On/Off SwitchDIM DALI AQsmart" at bounding box center [1061, 266] width 147 height 32
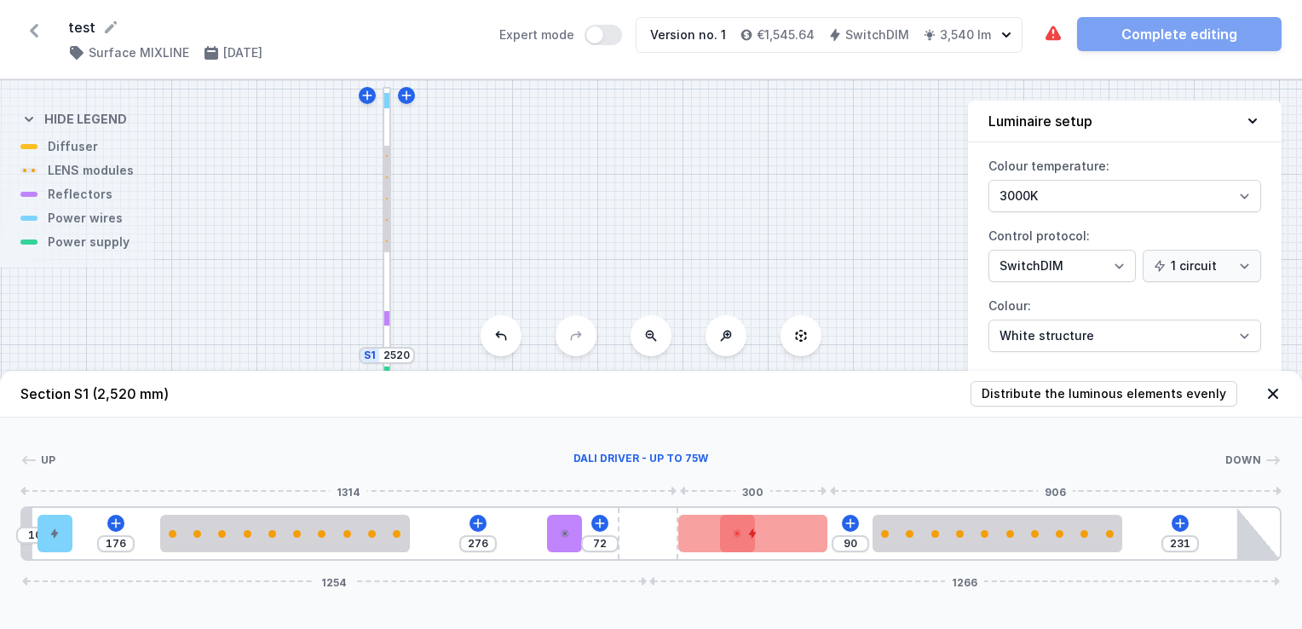
click at [794, 537] on div at bounding box center [753, 533] width 150 height 37
drag, startPoint x: 790, startPoint y: 542, endPoint x: 838, endPoint y: 549, distance: 49.0
click at [838, 549] on div at bounding box center [798, 533] width 150 height 37
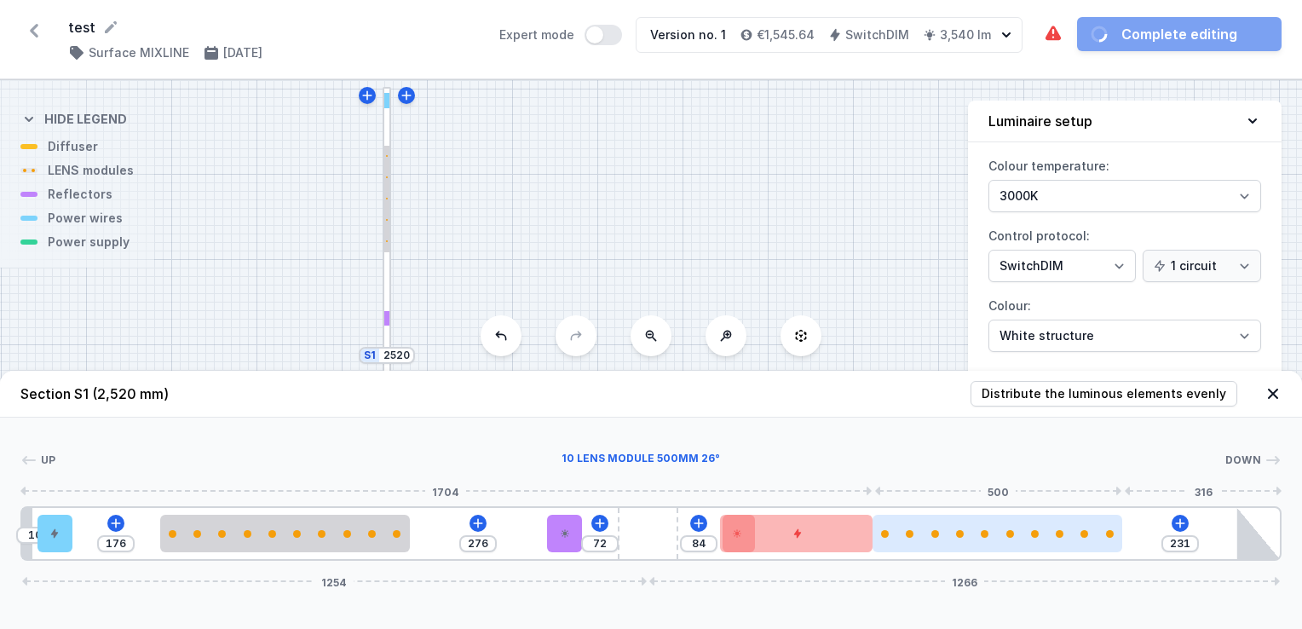
click at [911, 544] on div at bounding box center [998, 533] width 250 height 37
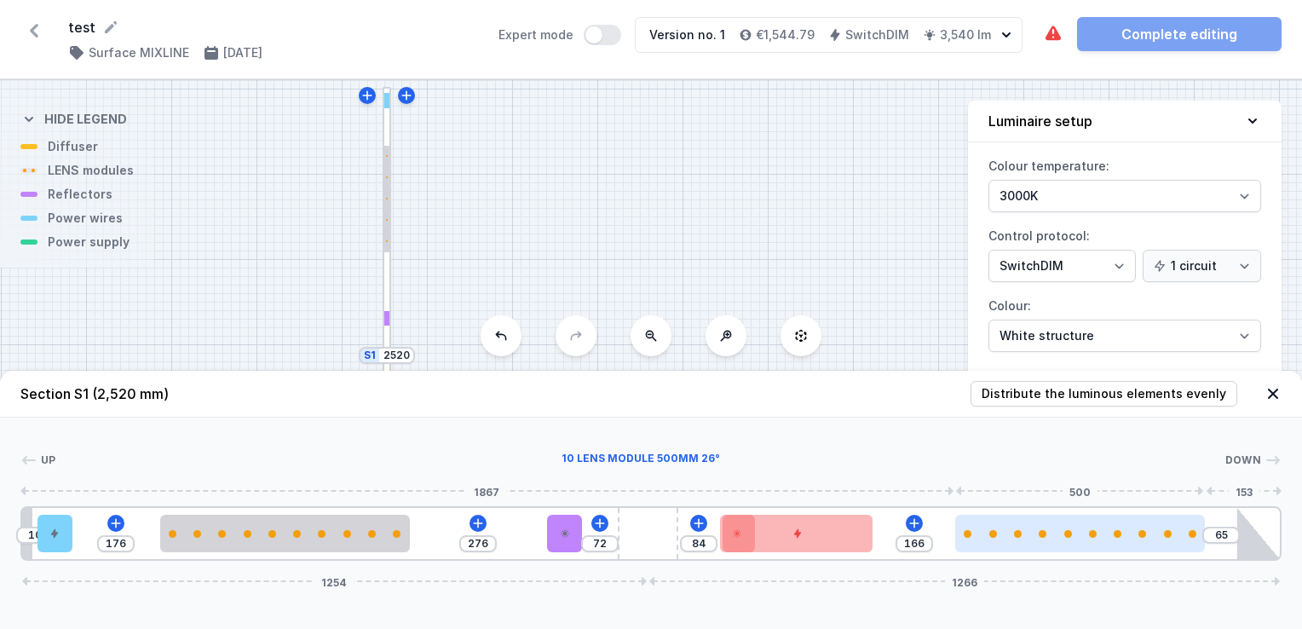
type input "63"
type input "168"
type input "60"
type input "171"
type input "56"
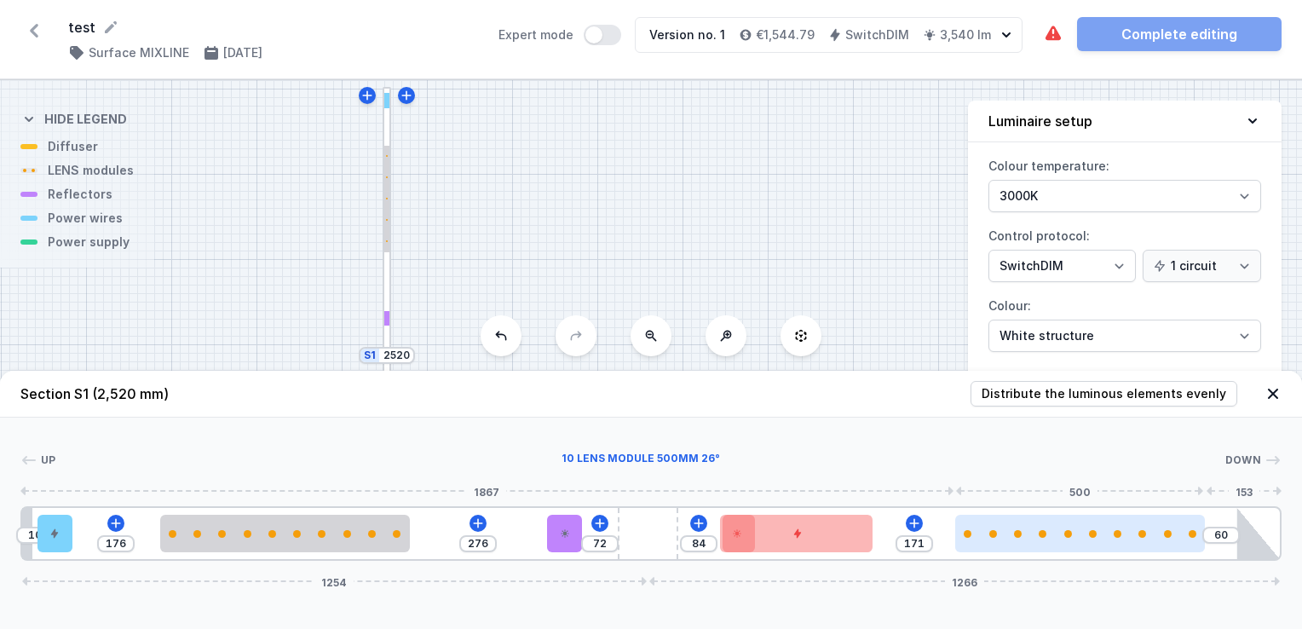
type input "175"
type input "51"
drag, startPoint x: 921, startPoint y: 540, endPoint x: 1033, endPoint y: 542, distance: 111.6
click at [1033, 542] on div at bounding box center [1087, 533] width 250 height 37
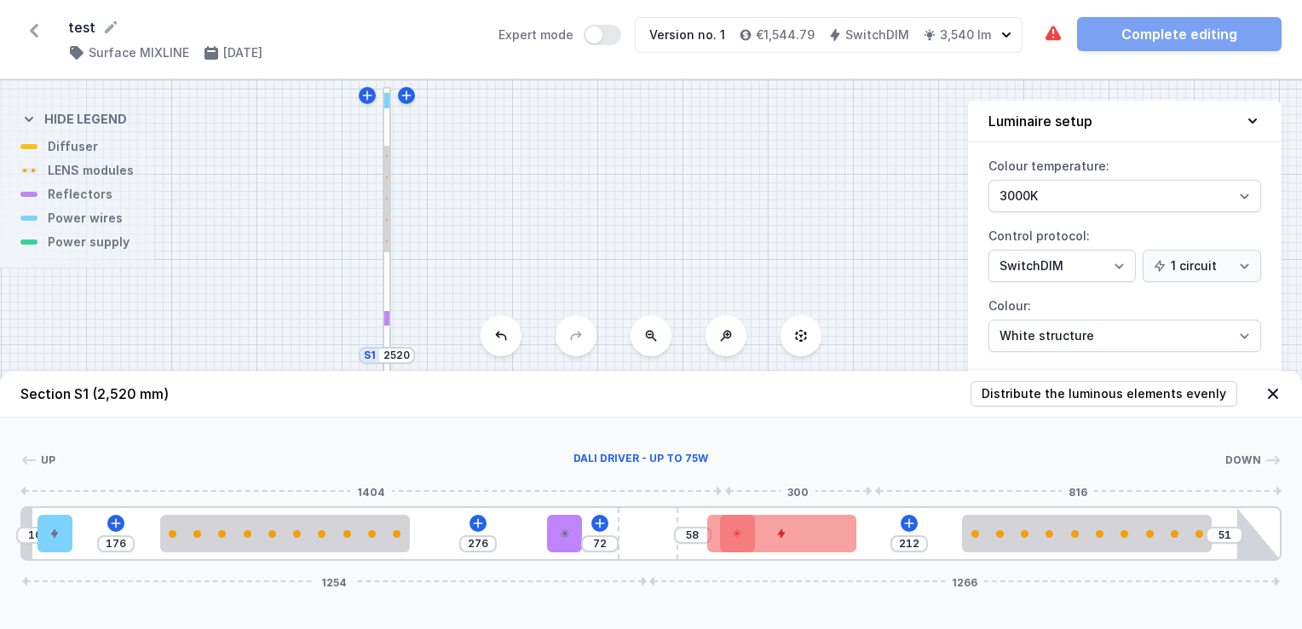
type input "210"
type input "60"
type input "207"
type input "63"
type input "205"
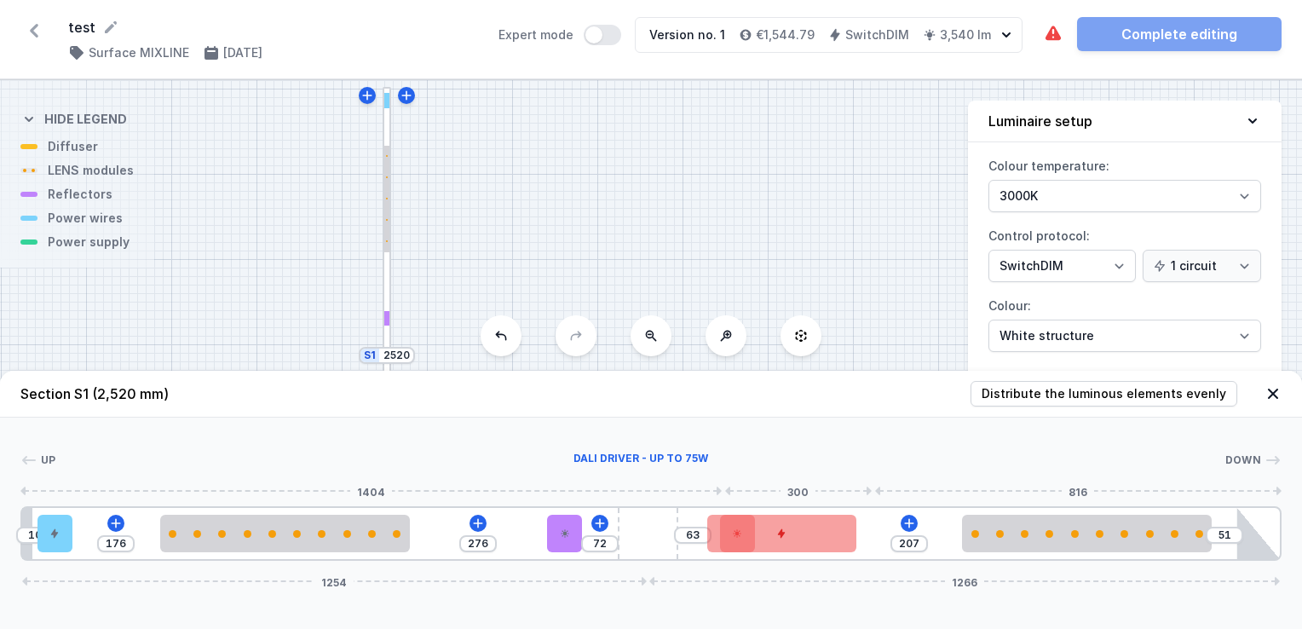
type input "65"
type input "202"
type input "68"
type input "199"
type input "71"
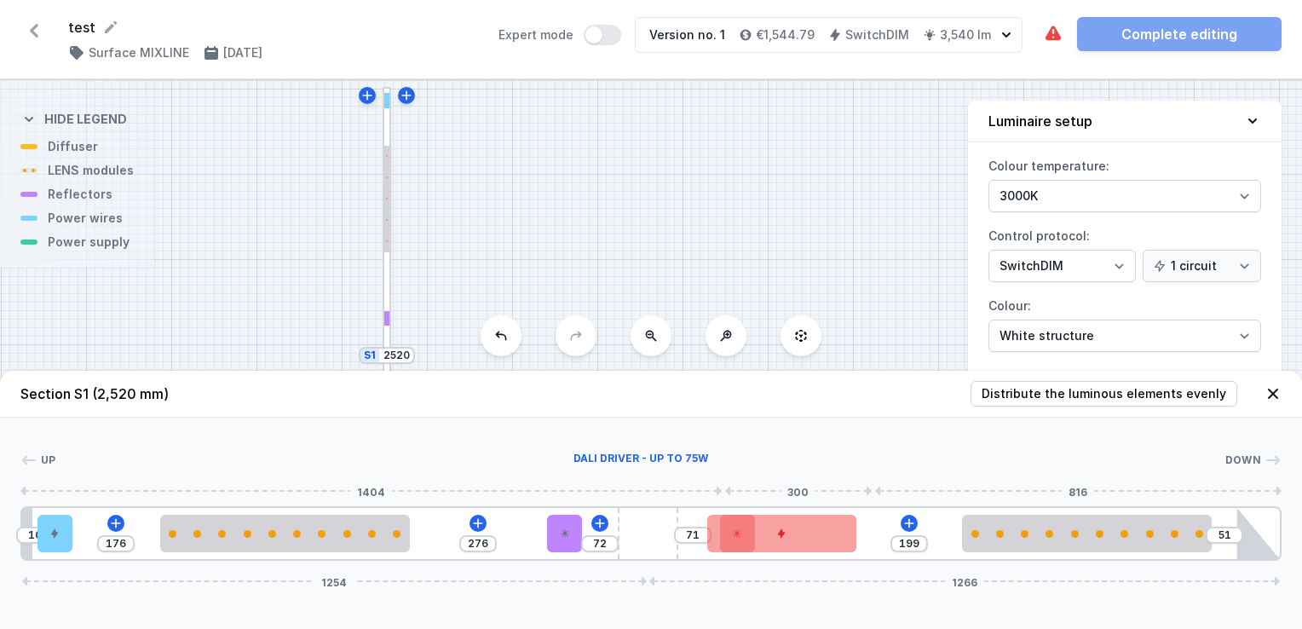
type input "197"
type input "73"
type input "194"
type input "76"
type input "190"
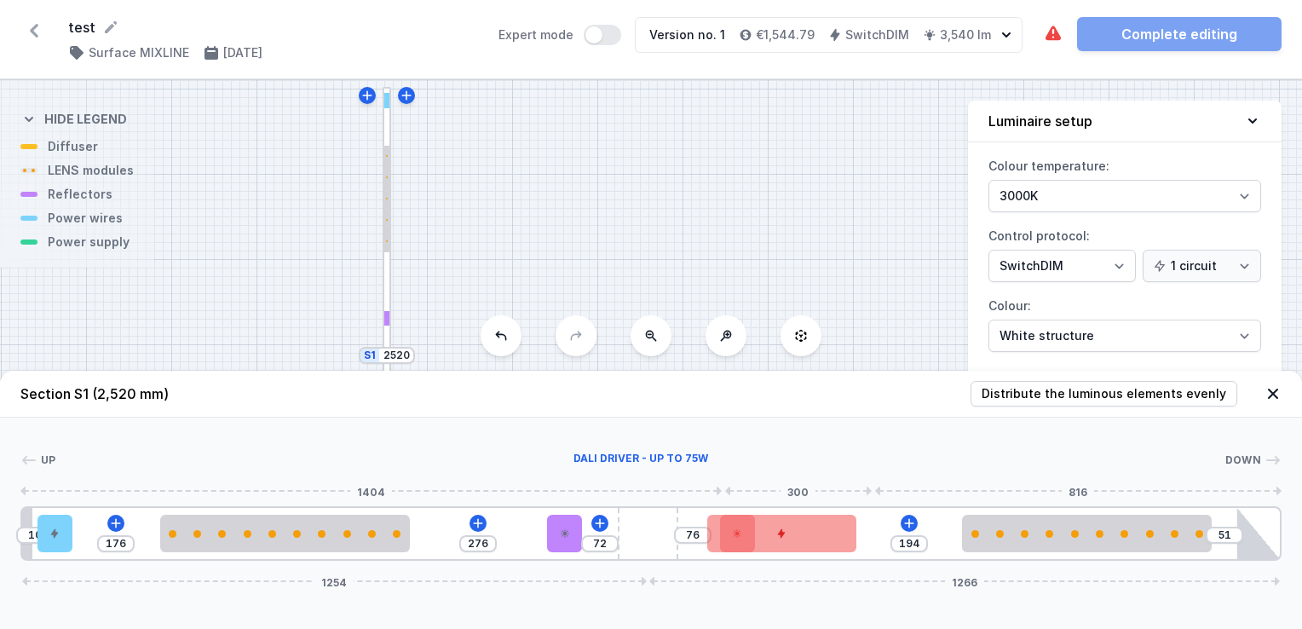
type input "80"
type input "189"
type input "81"
type input "115"
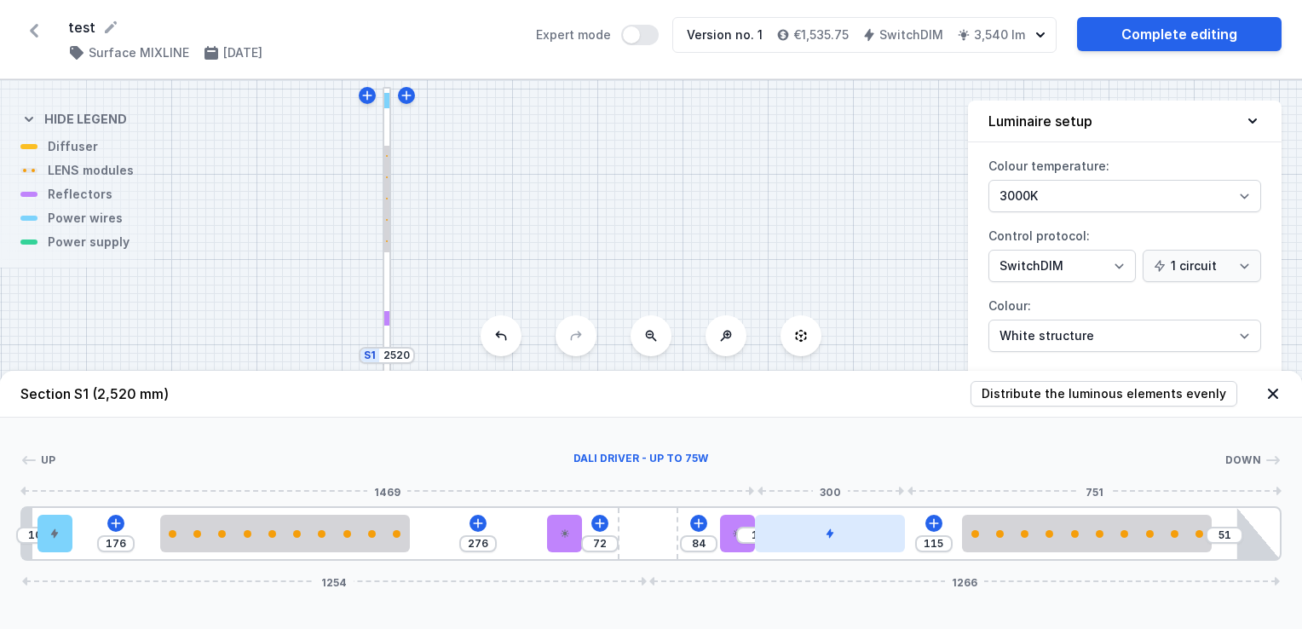
type input "52"
type input "64"
type input "61"
type input "55"
type input "62"
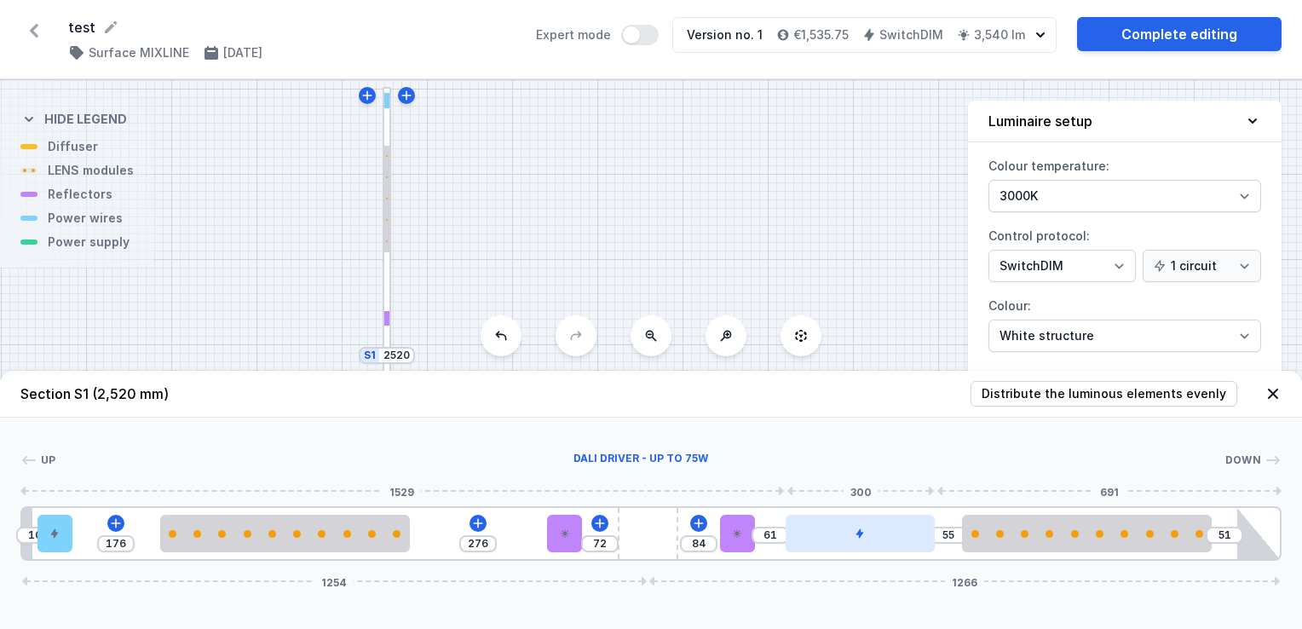
type input "54"
type input "61"
type input "55"
type input "59"
type input "57"
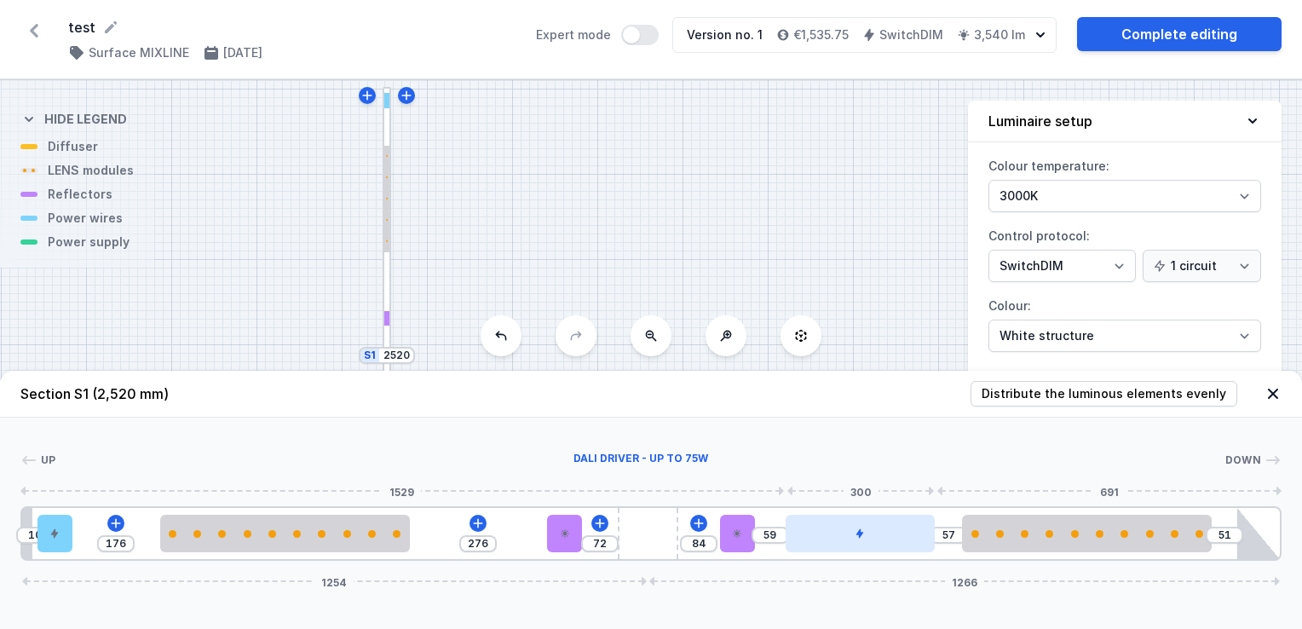
drag, startPoint x: 832, startPoint y: 530, endPoint x: 911, endPoint y: 541, distance: 80.0
click at [911, 541] on div at bounding box center [861, 533] width 150 height 37
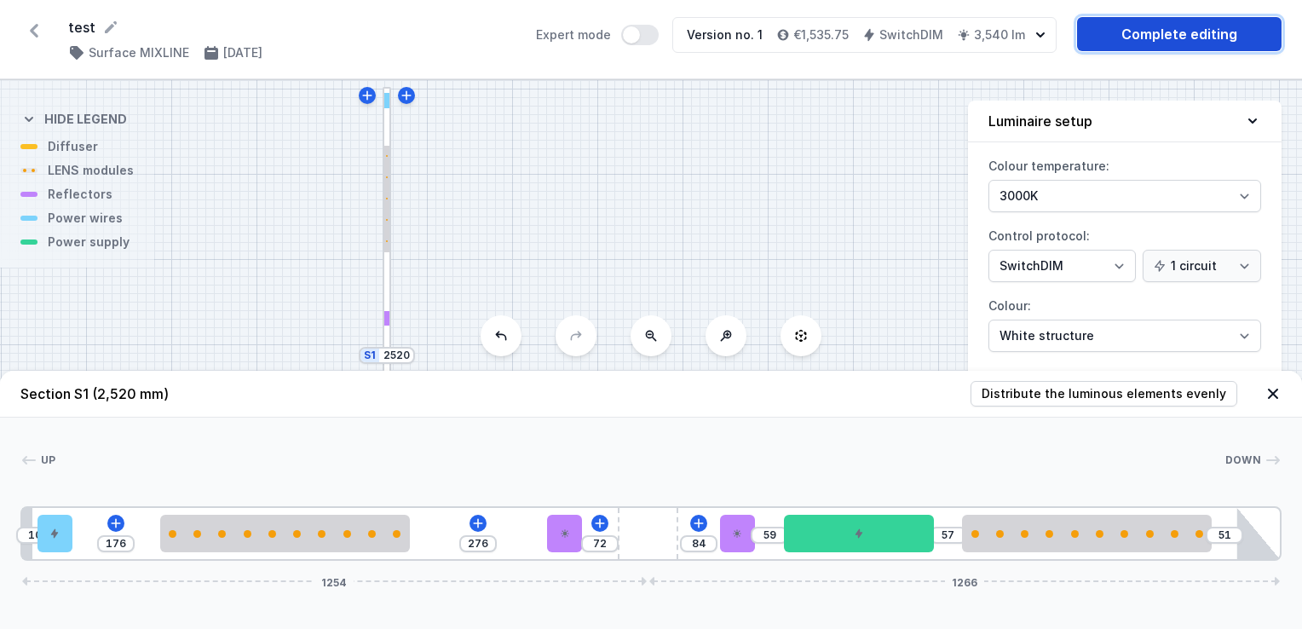
click at [1140, 36] on link "Complete editing" at bounding box center [1179, 34] width 205 height 34
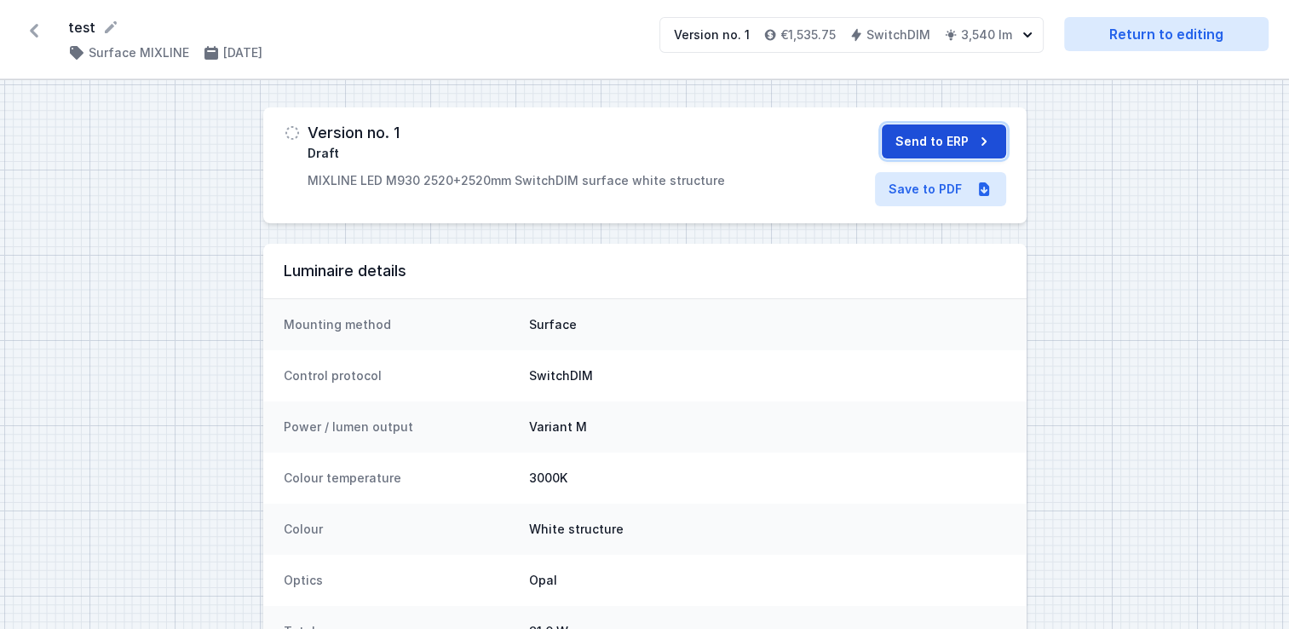
click at [963, 131] on button "Send to ERP" at bounding box center [944, 141] width 124 height 34
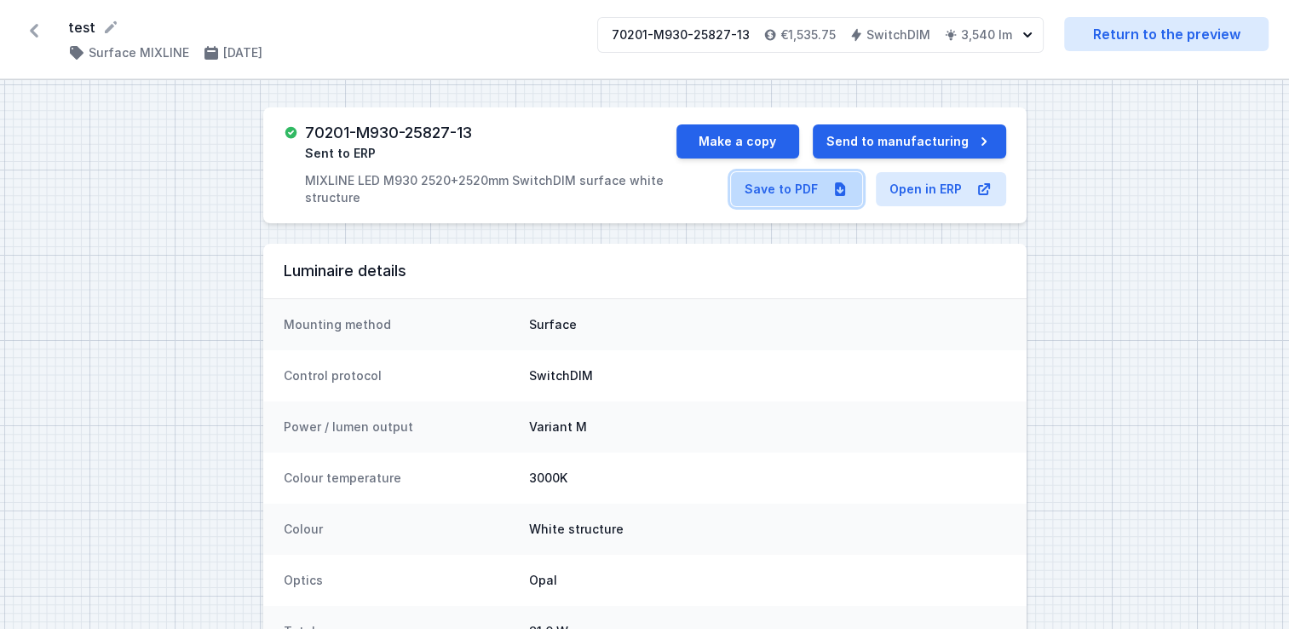
click at [764, 179] on link "Save to PDF" at bounding box center [796, 189] width 131 height 34
